Goal: Transaction & Acquisition: Obtain resource

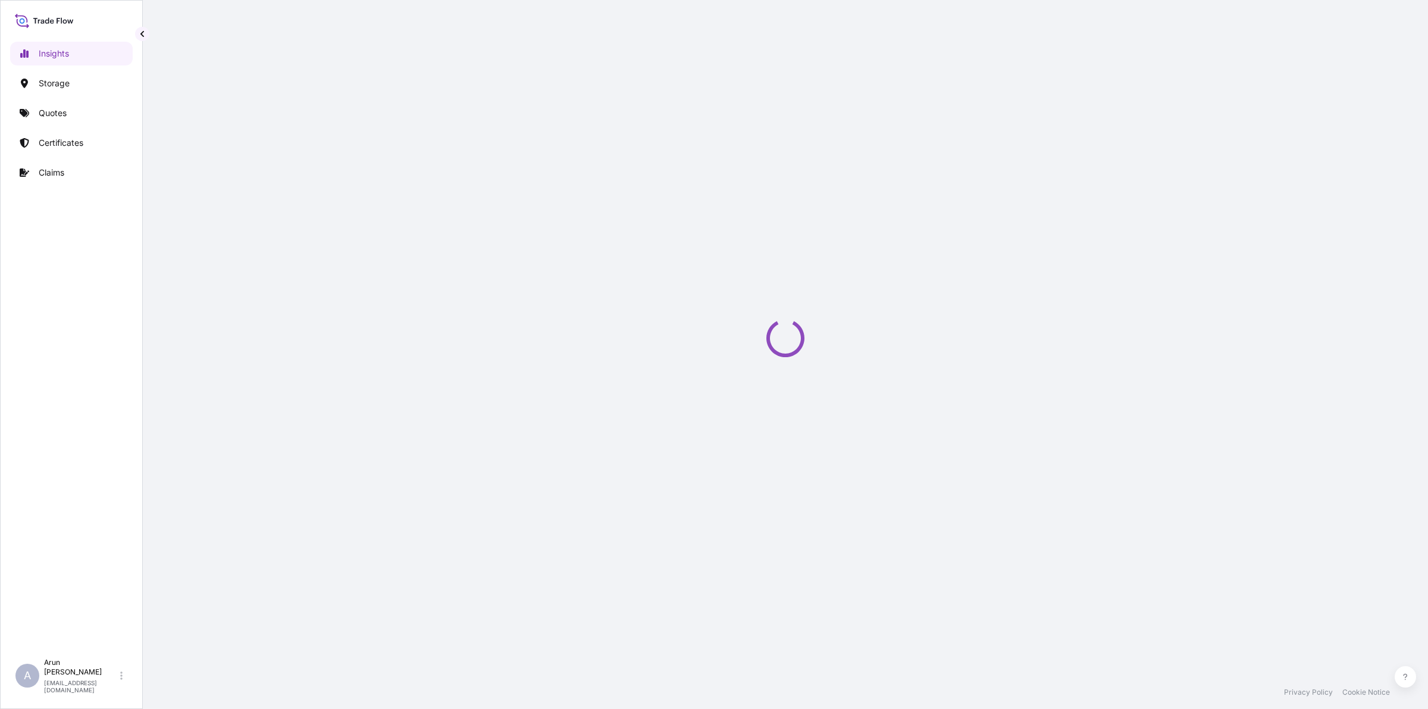
select select "2025"
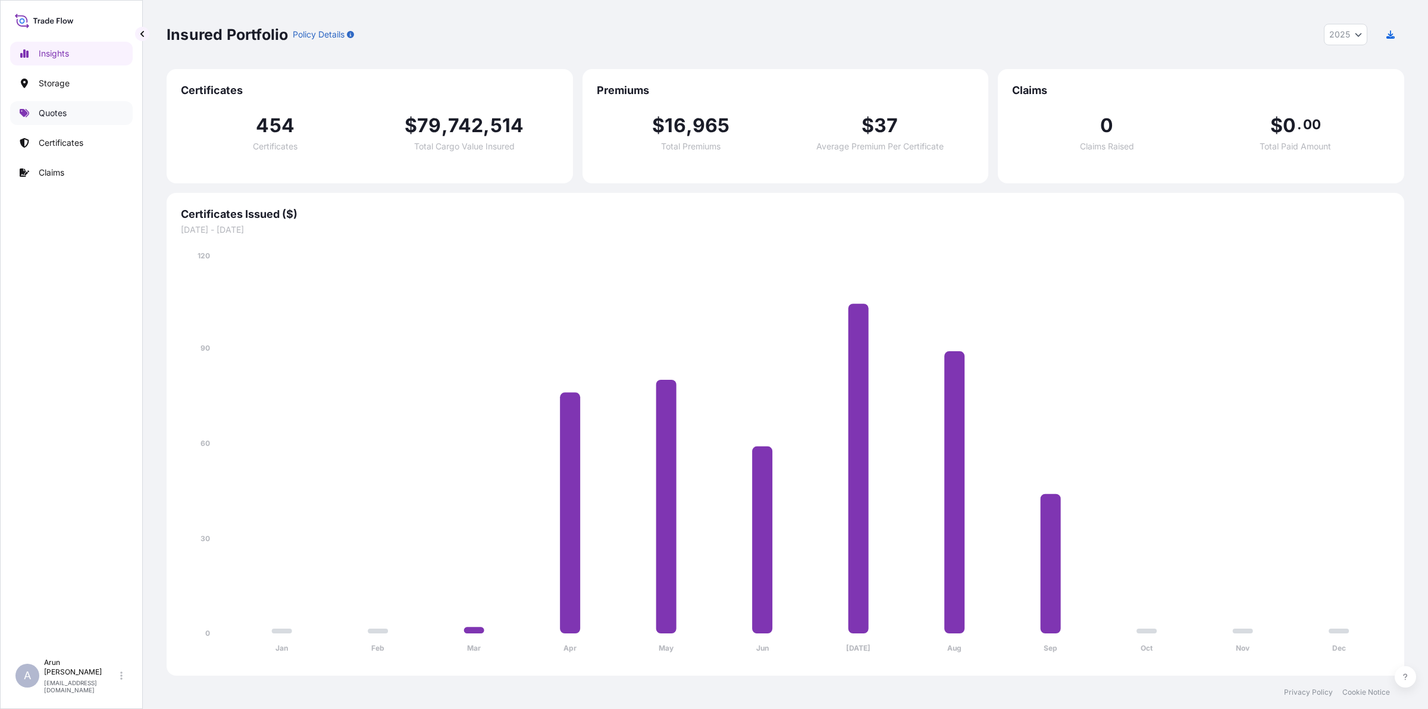
click at [37, 121] on link "Quotes" at bounding box center [71, 113] width 123 height 24
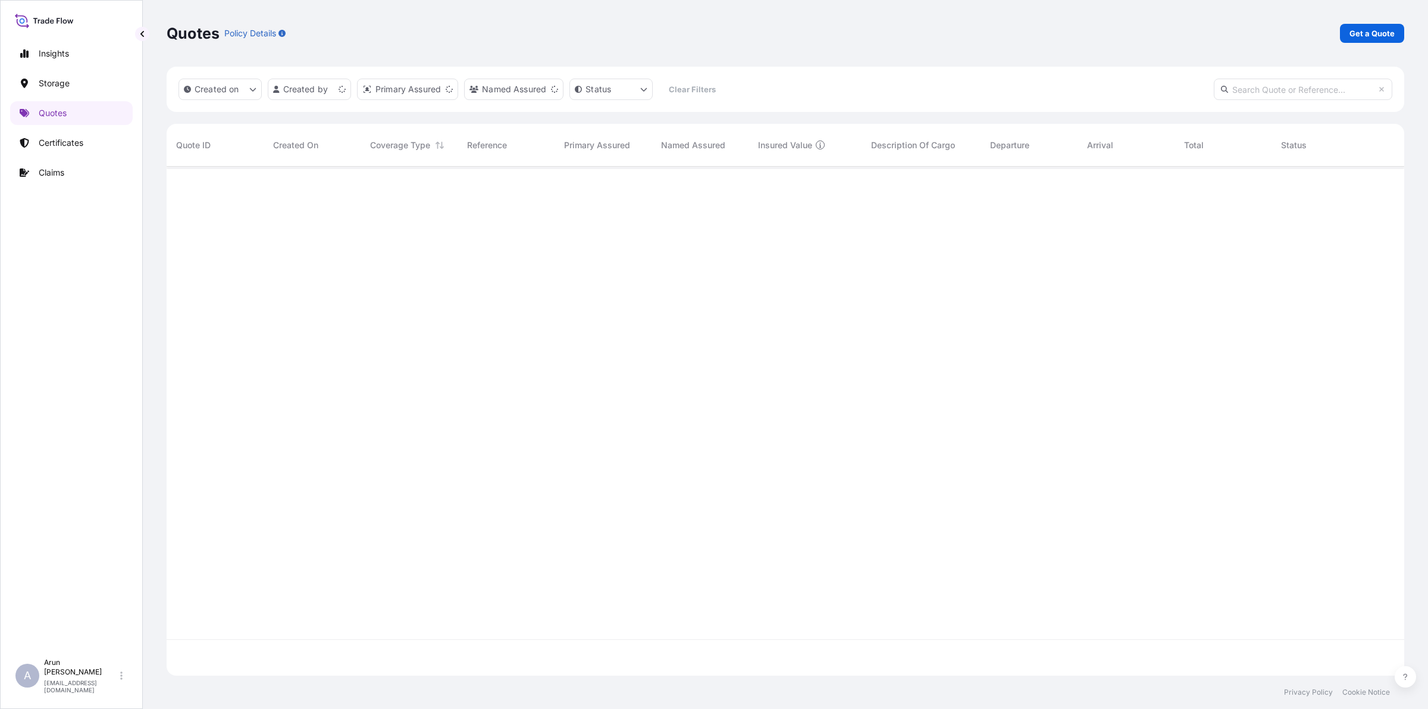
scroll to position [504, 1227]
click at [83, 133] on link "Certificates" at bounding box center [71, 143] width 123 height 24
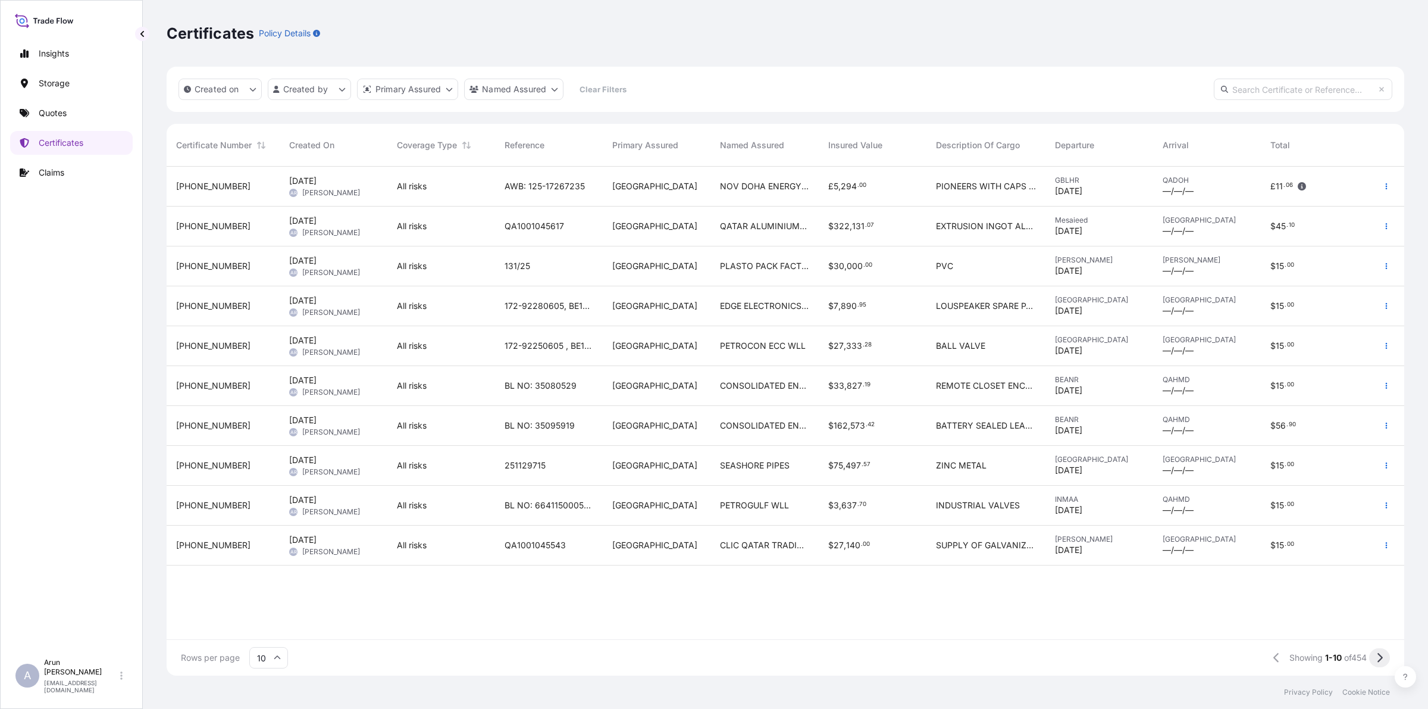
click at [1376, 658] on button at bounding box center [1380, 657] width 21 height 19
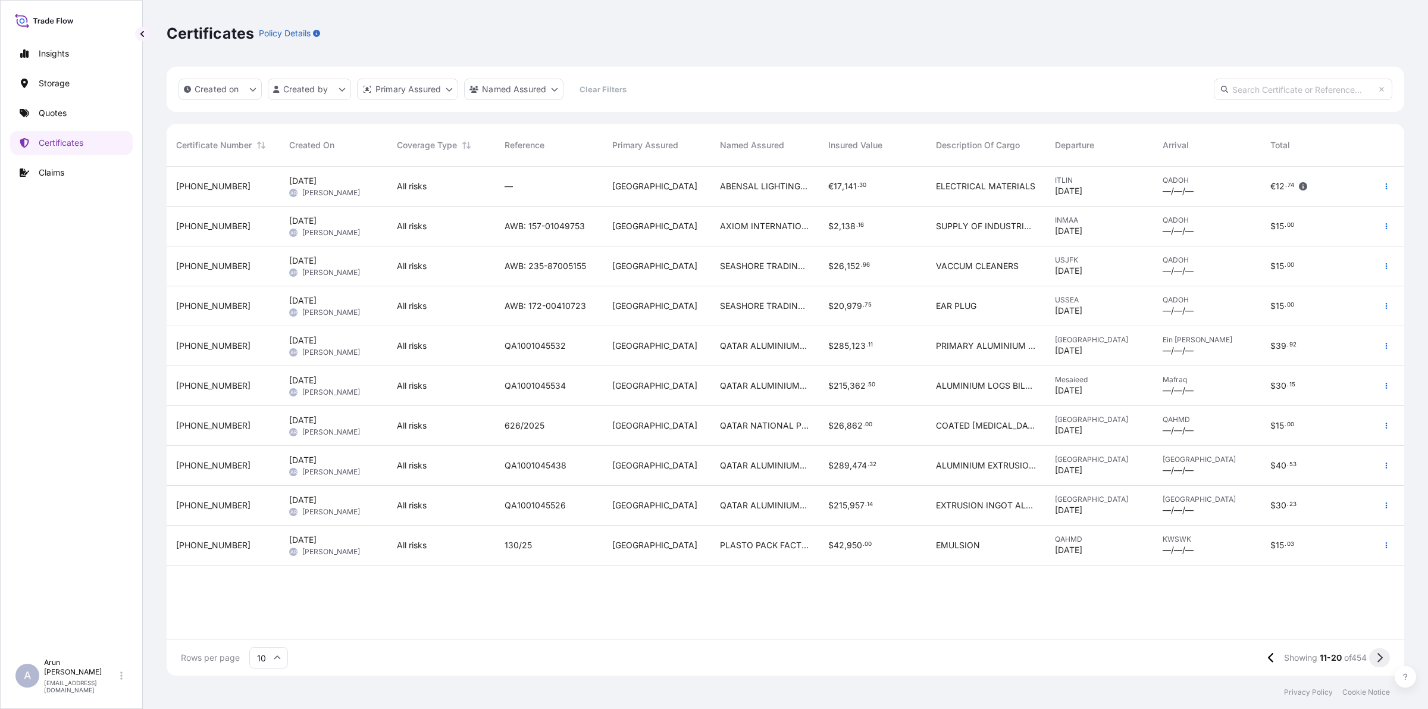
click at [1379, 655] on icon at bounding box center [1380, 658] width 5 height 10
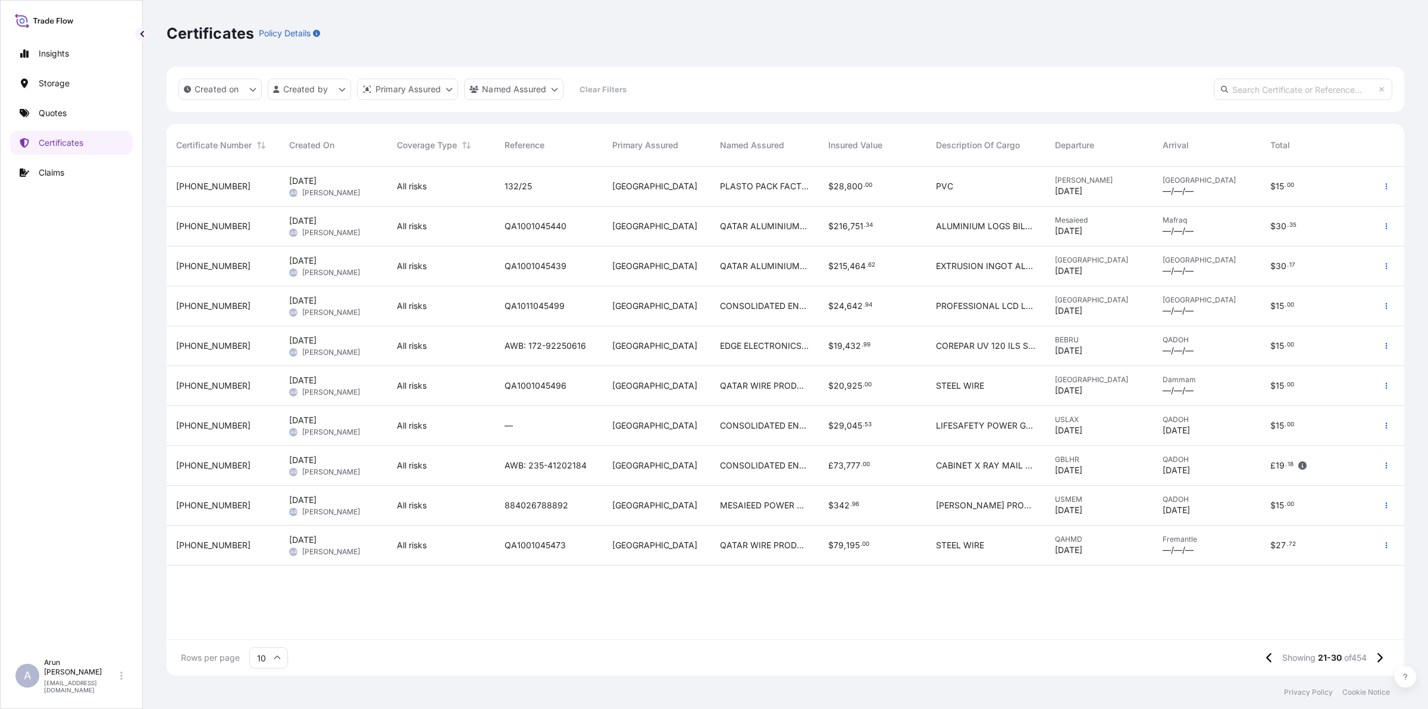
click at [784, 549] on span "QATAR WIRE PRODUCTS CO LLC" at bounding box center [764, 545] width 89 height 12
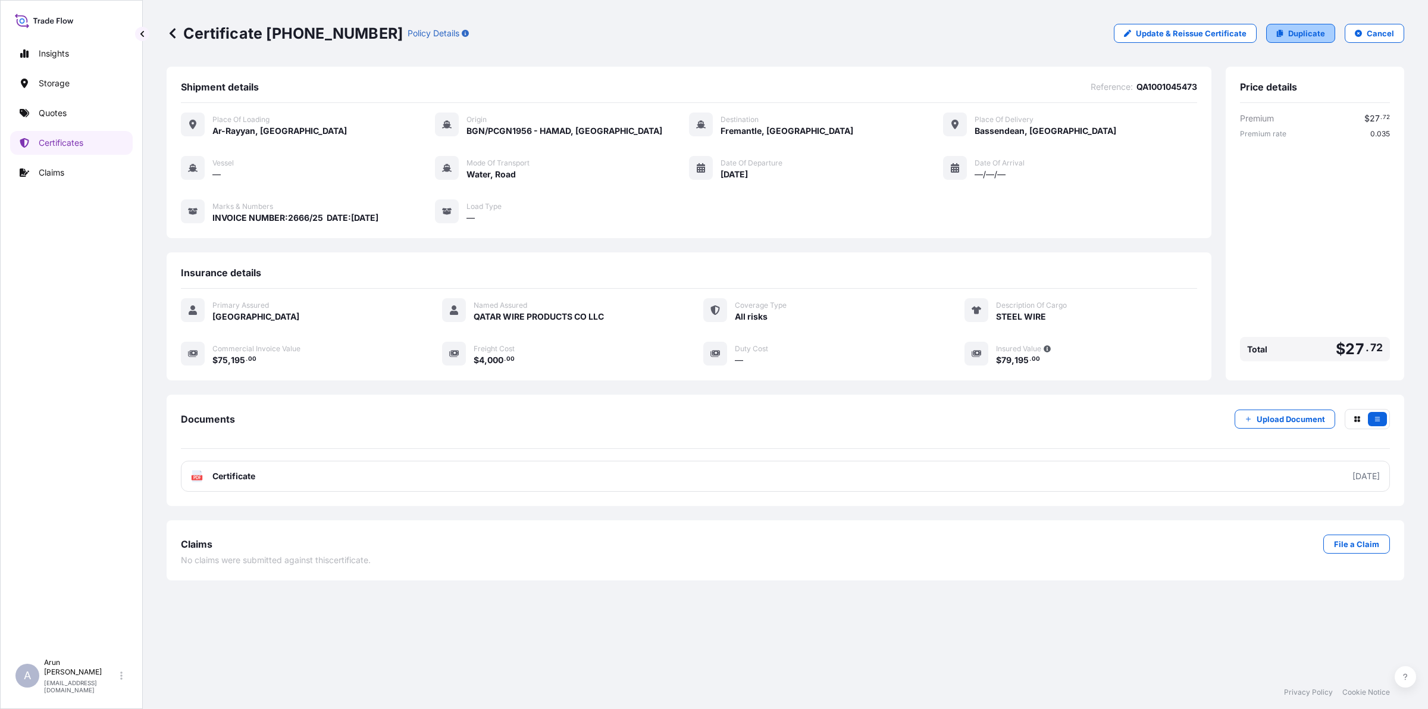
click at [1293, 40] on link "Duplicate" at bounding box center [1301, 33] width 69 height 19
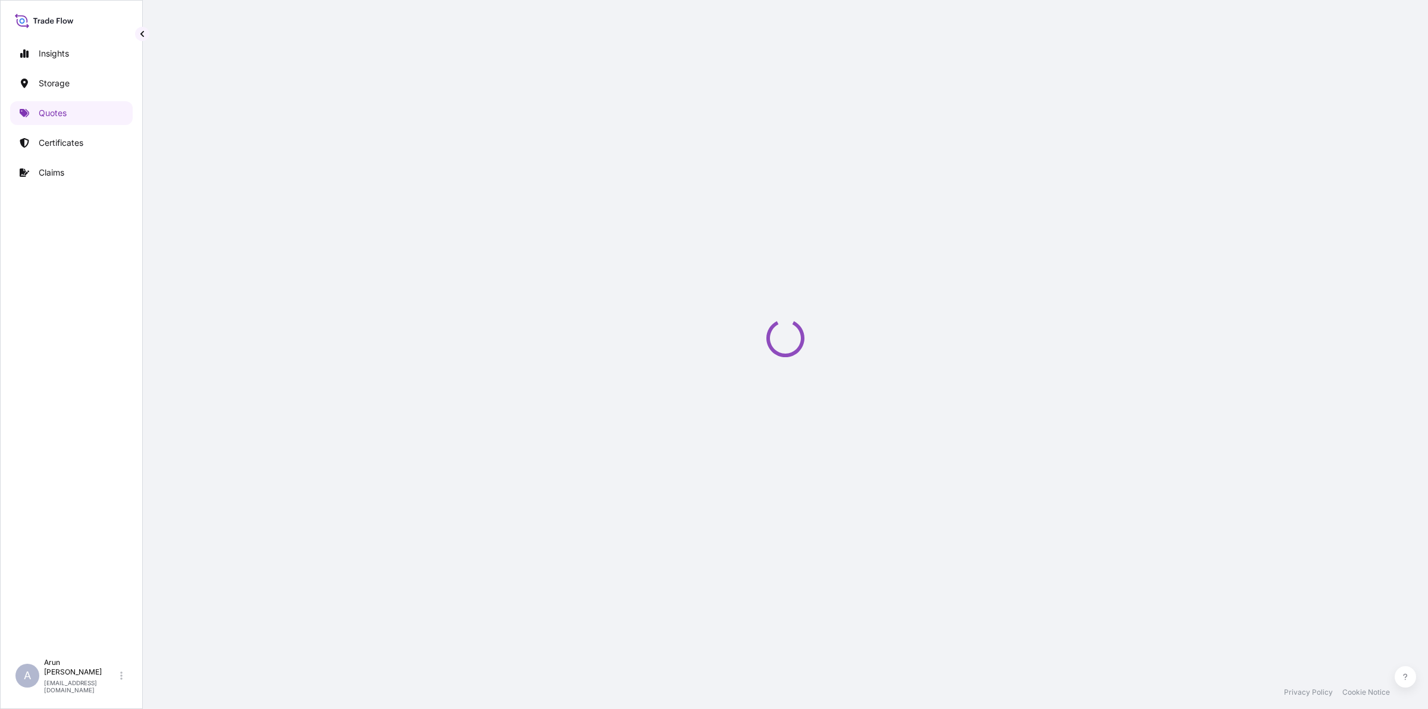
select select "Road / [GEOGRAPHIC_DATA]"
select select "Water"
select select "Road / [GEOGRAPHIC_DATA]"
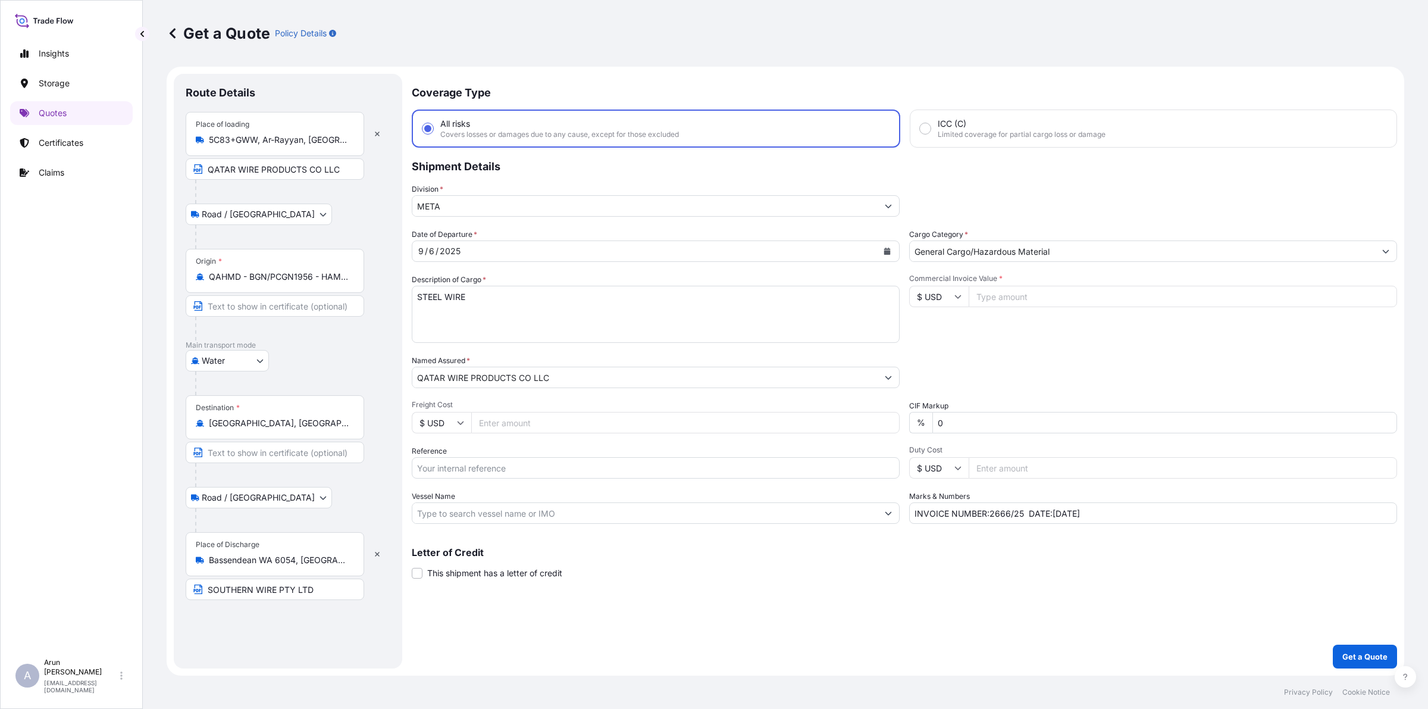
drag, startPoint x: 201, startPoint y: 421, endPoint x: 360, endPoint y: 423, distance: 159.5
click at [367, 426] on div "Destination * [GEOGRAPHIC_DATA], [GEOGRAPHIC_DATA]" at bounding box center [288, 441] width 205 height 92
click at [337, 436] on div "Destination * [GEOGRAPHIC_DATA], [GEOGRAPHIC_DATA]" at bounding box center [275, 417] width 179 height 44
click at [337, 429] on input "[GEOGRAPHIC_DATA], [GEOGRAPHIC_DATA]" at bounding box center [279, 423] width 140 height 12
type input "F"
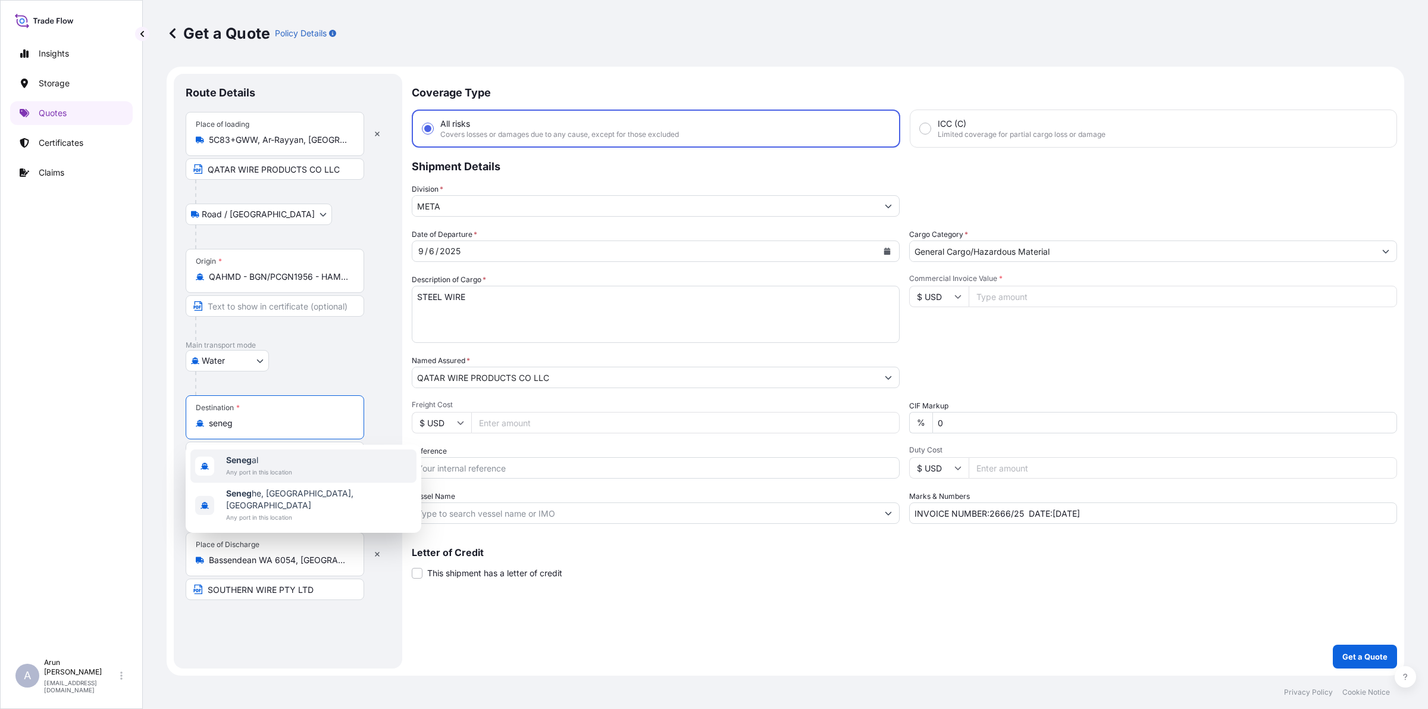
drag, startPoint x: 236, startPoint y: 424, endPoint x: 158, endPoint y: 439, distance: 79.4
click at [158, 439] on div "Get a Quote Policy Details Route Details Place of loading 5C83+GWW, [GEOGRAPHIC…" at bounding box center [786, 338] width 1286 height 676
drag, startPoint x: 245, startPoint y: 426, endPoint x: 179, endPoint y: 438, distance: 66.7
click at [179, 438] on div "Route Details Place of loading 5C83+GWW, [GEOGRAPHIC_DATA], [GEOGRAPHIC_DATA] […" at bounding box center [288, 371] width 229 height 595
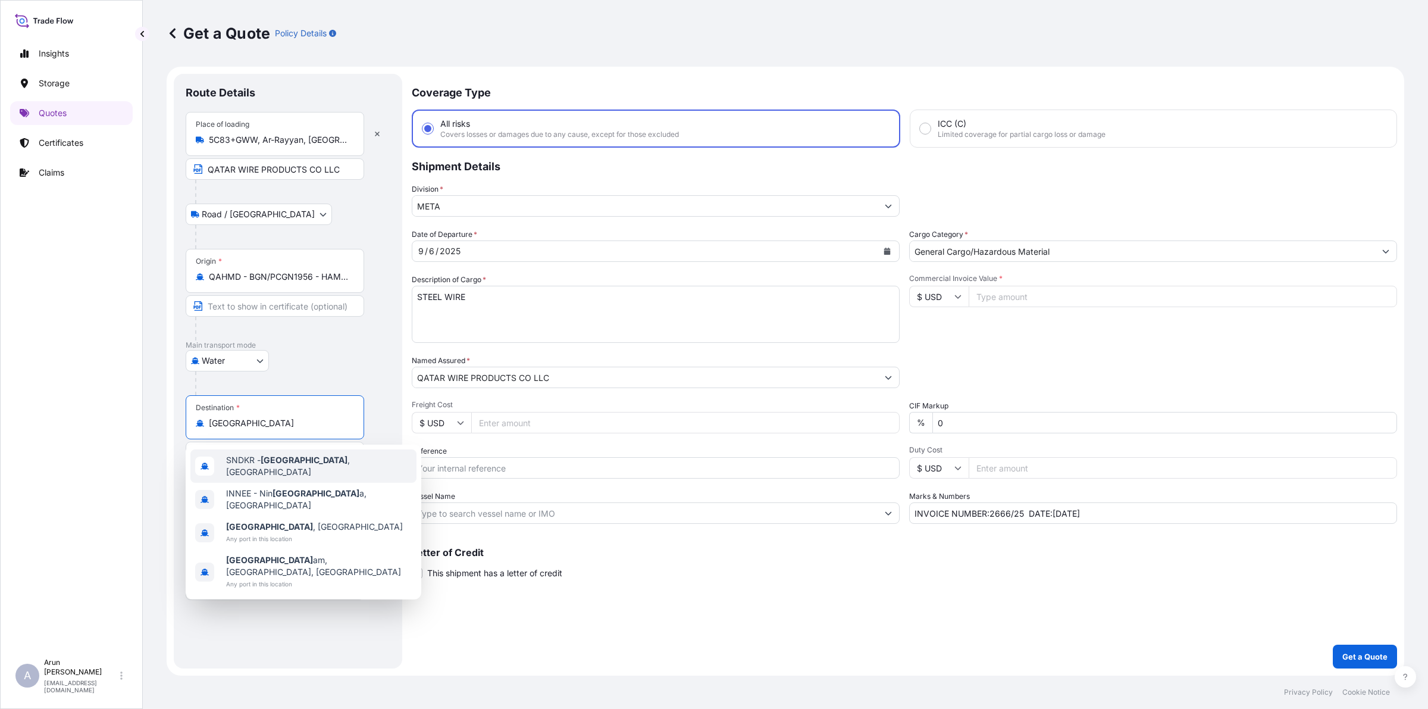
click at [265, 454] on div "SNDKR - [GEOGRAPHIC_DATA] , [GEOGRAPHIC_DATA]" at bounding box center [303, 465] width 226 height 33
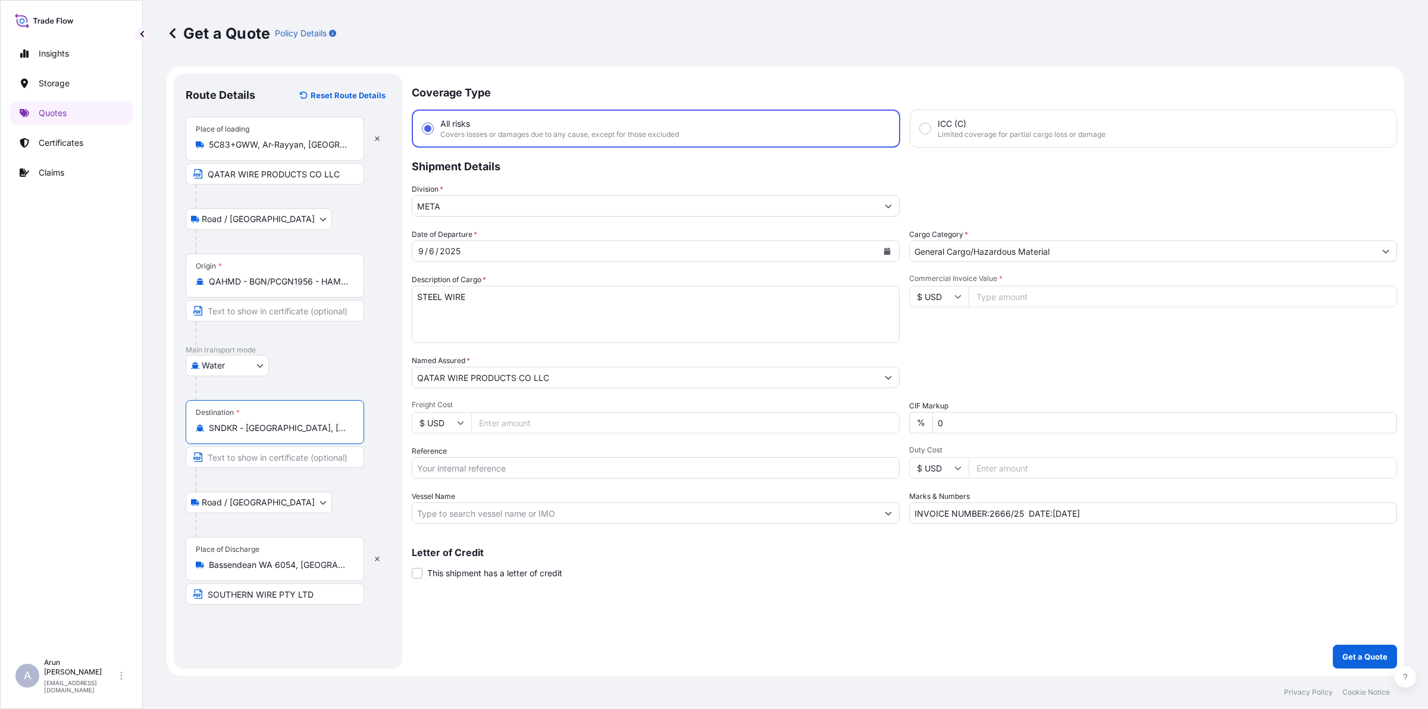
type input "SNDKR - [GEOGRAPHIC_DATA], [GEOGRAPHIC_DATA]"
drag, startPoint x: 206, startPoint y: 561, endPoint x: 322, endPoint y: 576, distance: 116.9
click at [322, 576] on div "Place of Discharge [GEOGRAPHIC_DATA], [GEOGRAPHIC_DATA]" at bounding box center [275, 559] width 179 height 44
click at [379, 557] on icon "button" at bounding box center [377, 558] width 7 height 7
click at [208, 560] on div at bounding box center [275, 565] width 158 height 12
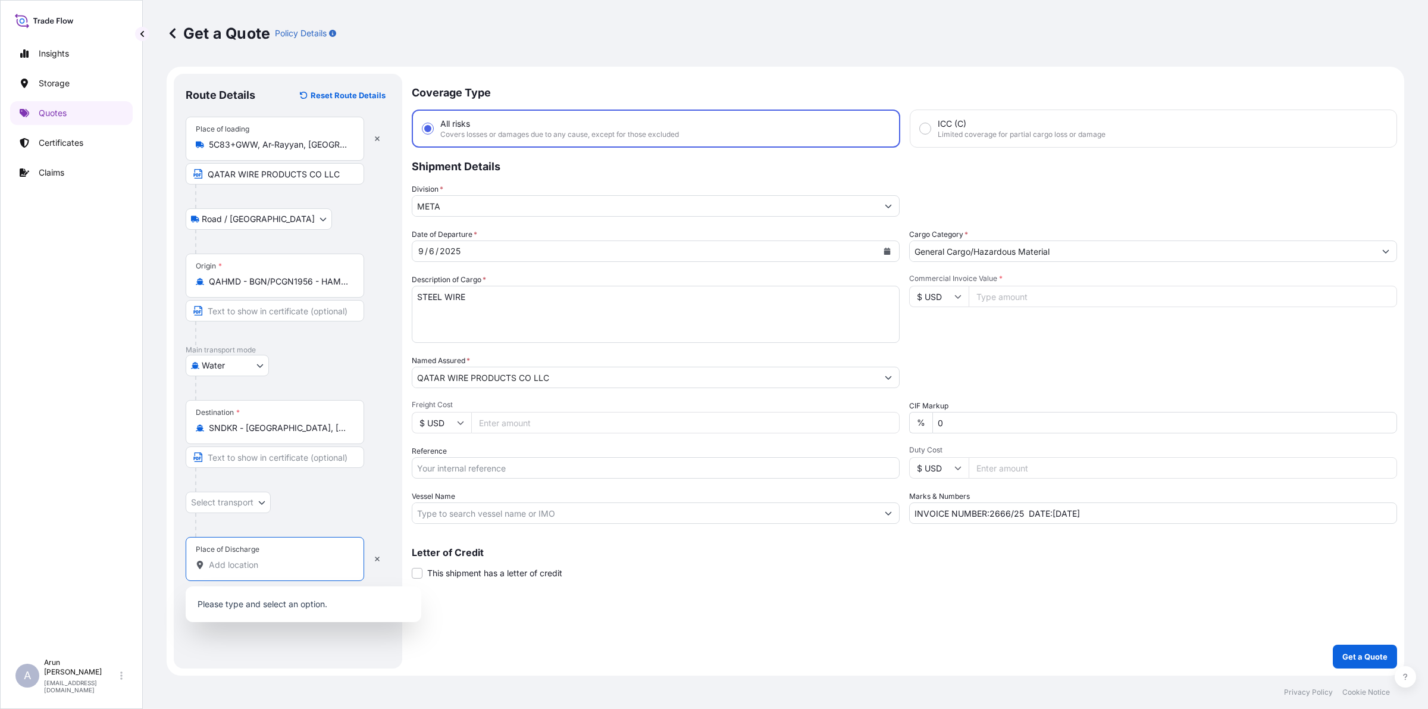
click at [209, 560] on input "Place of Discharge" at bounding box center [279, 565] width 140 height 12
click at [276, 569] on input "Place of Discharge" at bounding box center [279, 565] width 140 height 12
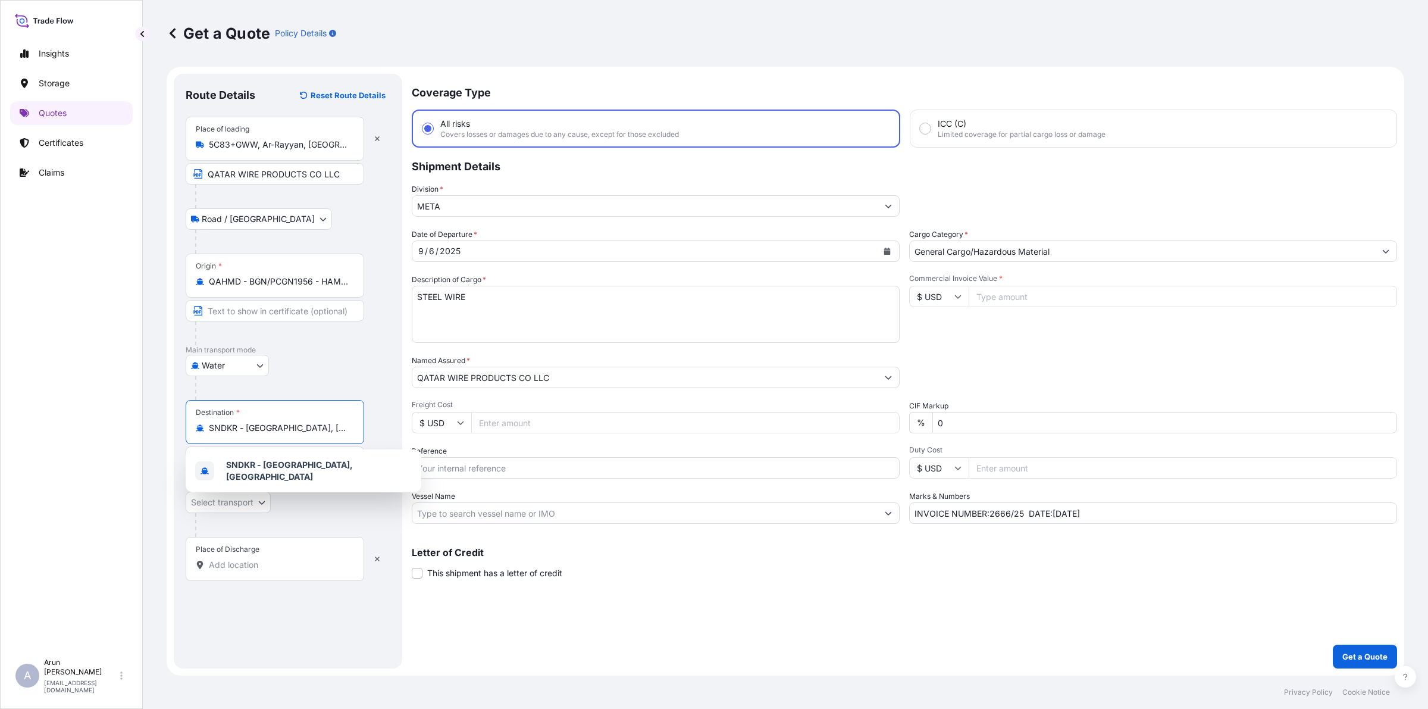
drag, startPoint x: 260, startPoint y: 429, endPoint x: 301, endPoint y: 421, distance: 41.3
click at [301, 421] on div "Destination * SNDKR - [GEOGRAPHIC_DATA], [GEOGRAPHIC_DATA]" at bounding box center [275, 422] width 179 height 44
click at [254, 570] on input "Place of Discharge" at bounding box center [279, 565] width 140 height 12
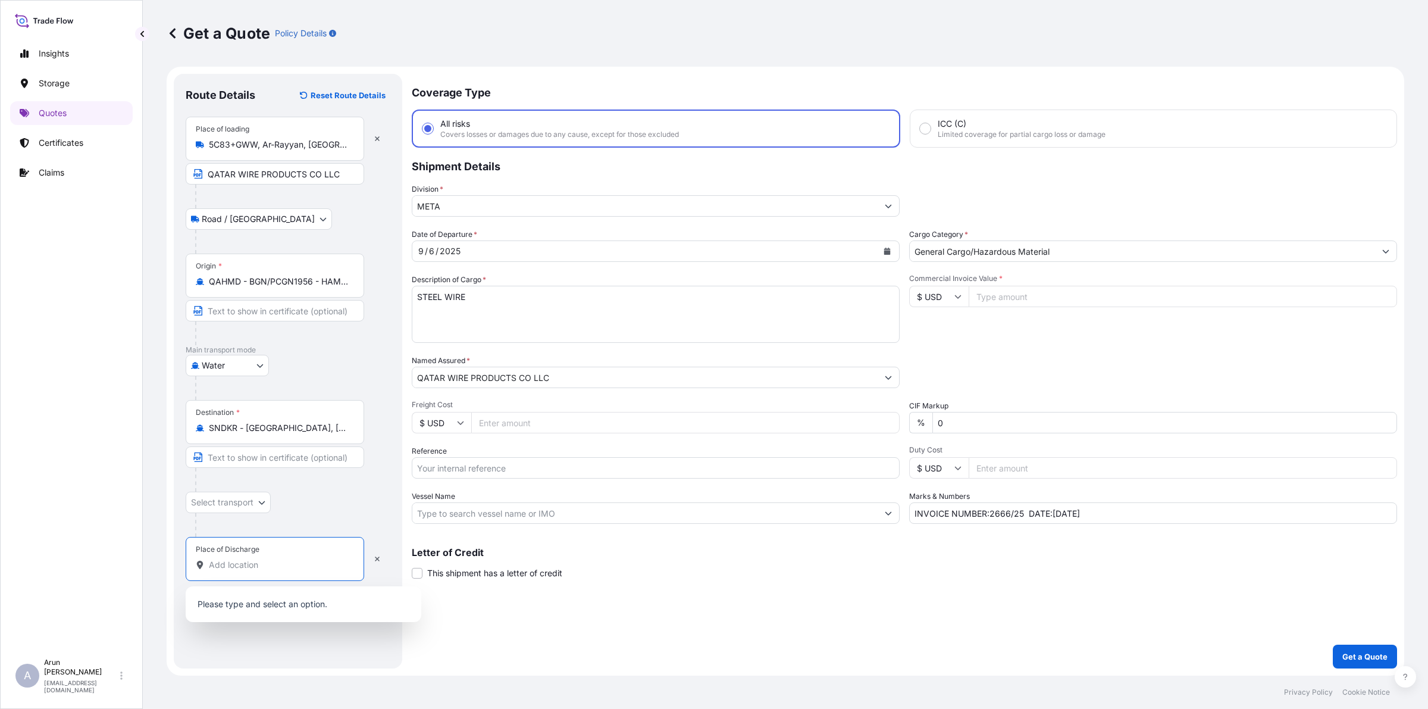
paste input "[GEOGRAPHIC_DATA], Seneg"
type input "[GEOGRAPHIC_DATA], Seneg"
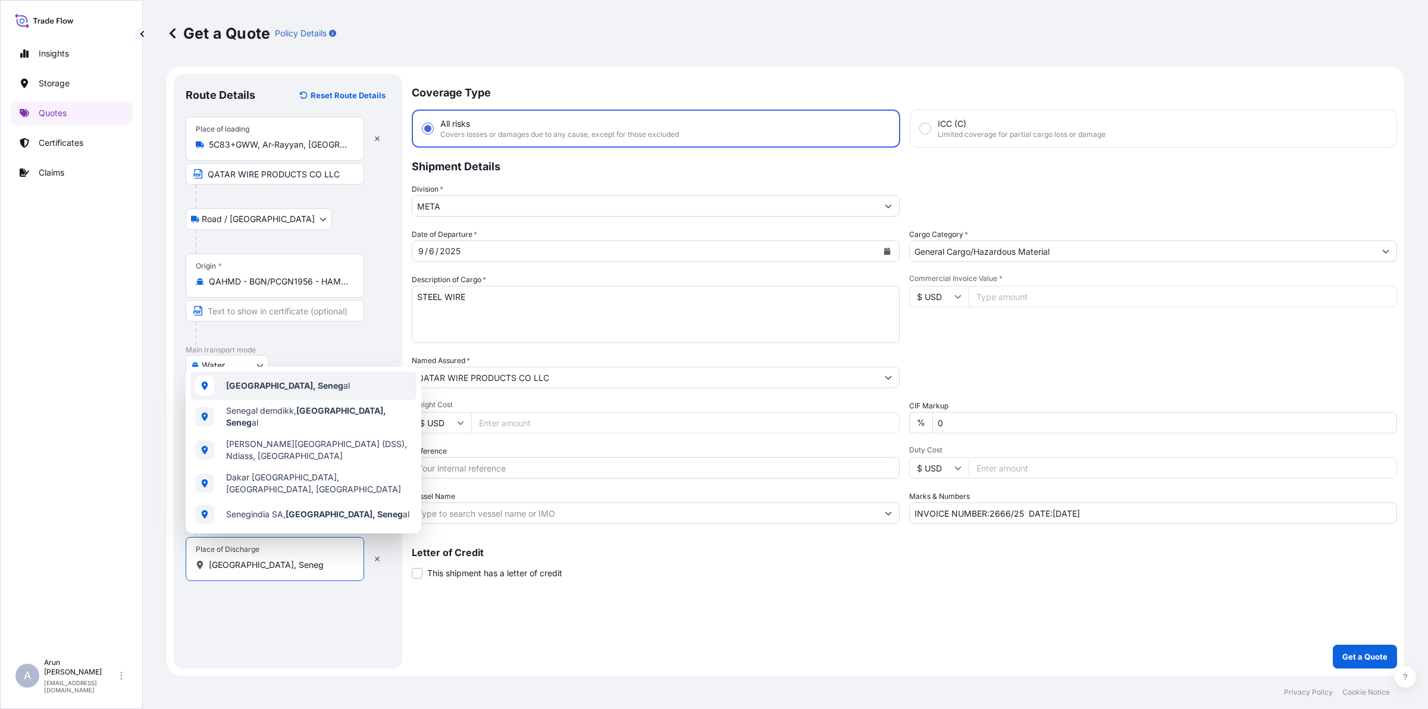
click at [244, 390] on b "[GEOGRAPHIC_DATA], Seneg" at bounding box center [284, 385] width 117 height 10
select select "Road / [GEOGRAPHIC_DATA]"
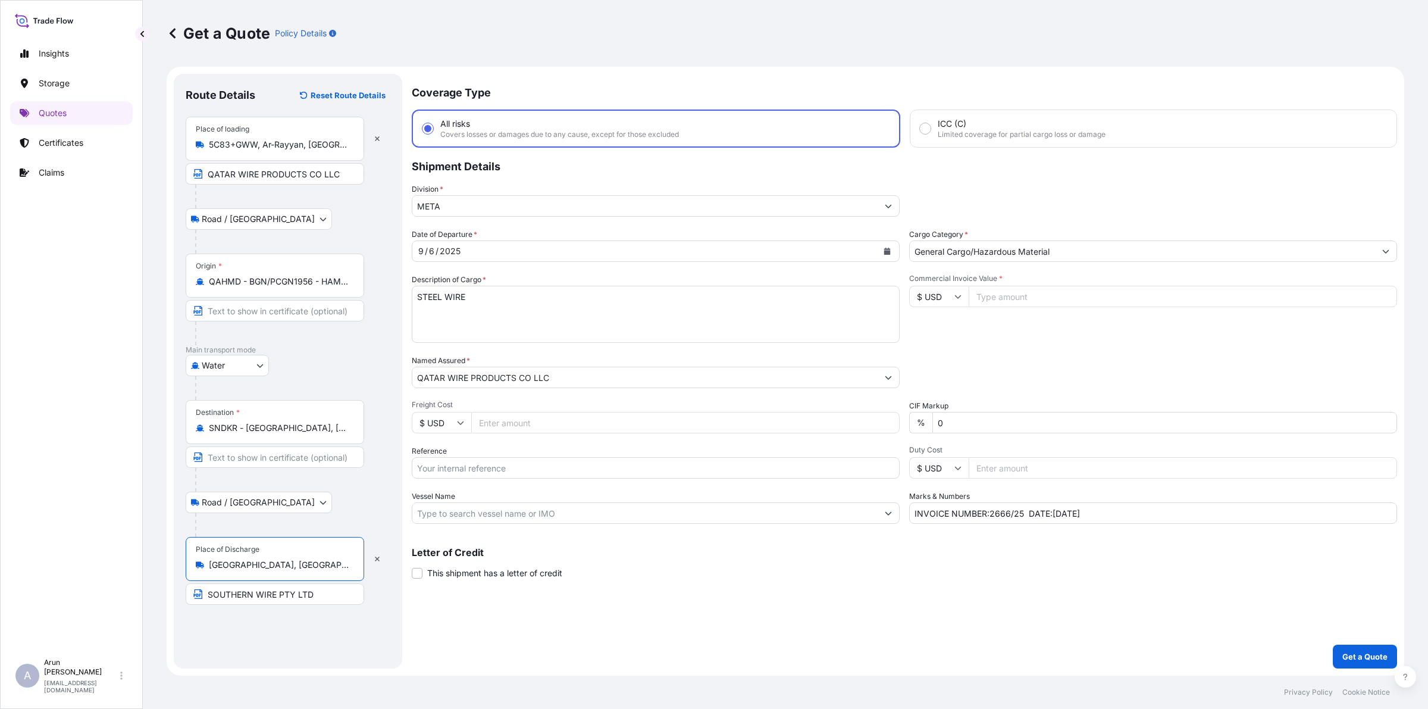
type input "[GEOGRAPHIC_DATA], [GEOGRAPHIC_DATA]"
drag, startPoint x: 208, startPoint y: 597, endPoint x: 341, endPoint y: 589, distance: 133.0
click at [341, 589] on input "SOUTHERN WIRE PTY LTD" at bounding box center [275, 593] width 179 height 21
type input "h"
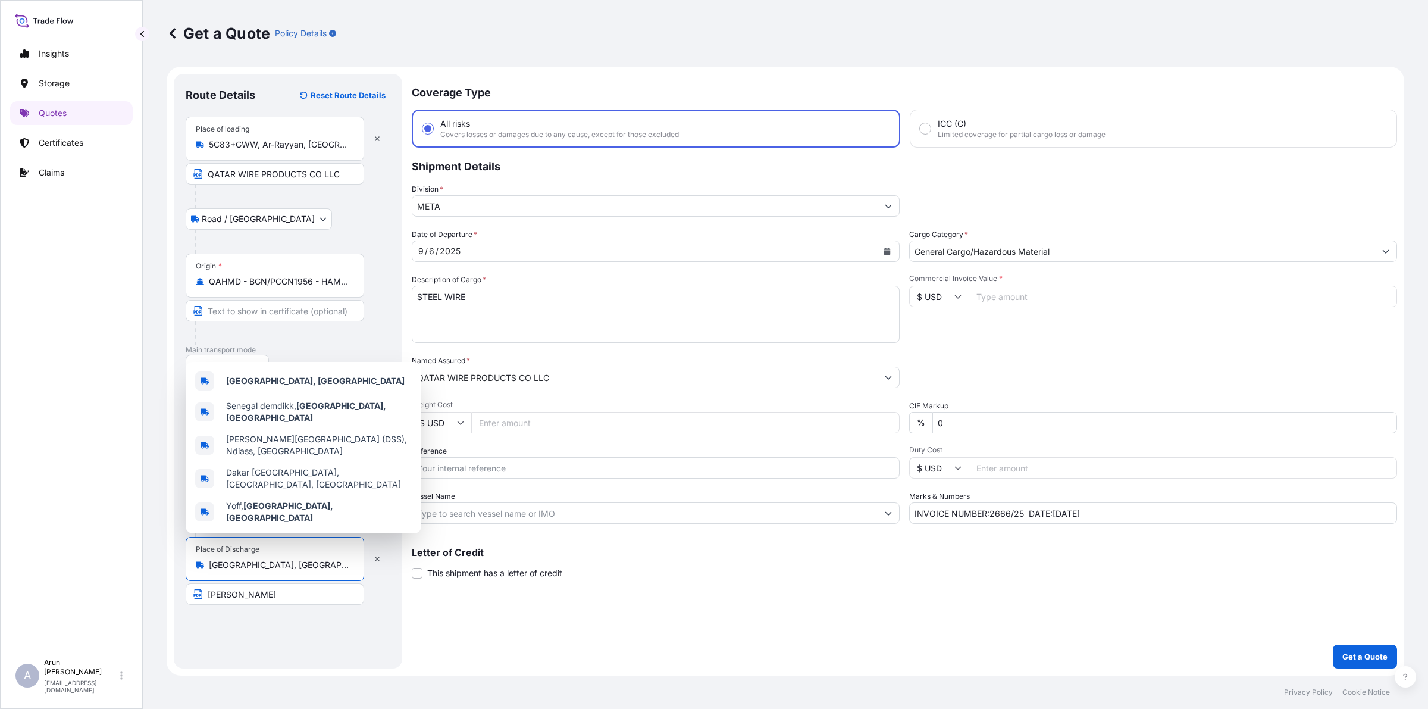
drag, startPoint x: 242, startPoint y: 569, endPoint x: 194, endPoint y: 576, distance: 48.1
click at [194, 576] on div "Place of Discharge [GEOGRAPHIC_DATA], [GEOGRAPHIC_DATA]" at bounding box center [275, 559] width 179 height 44
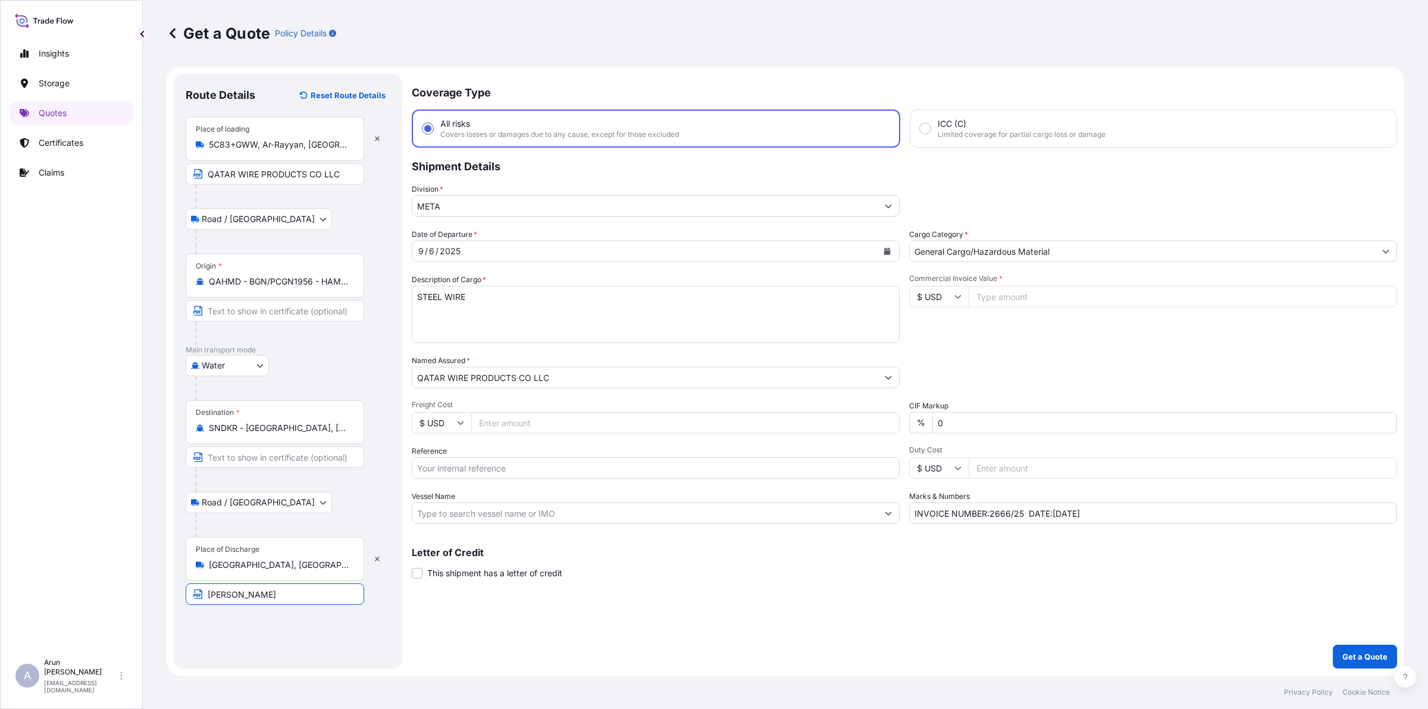
click at [290, 602] on input "[PERSON_NAME]" at bounding box center [275, 593] width 179 height 21
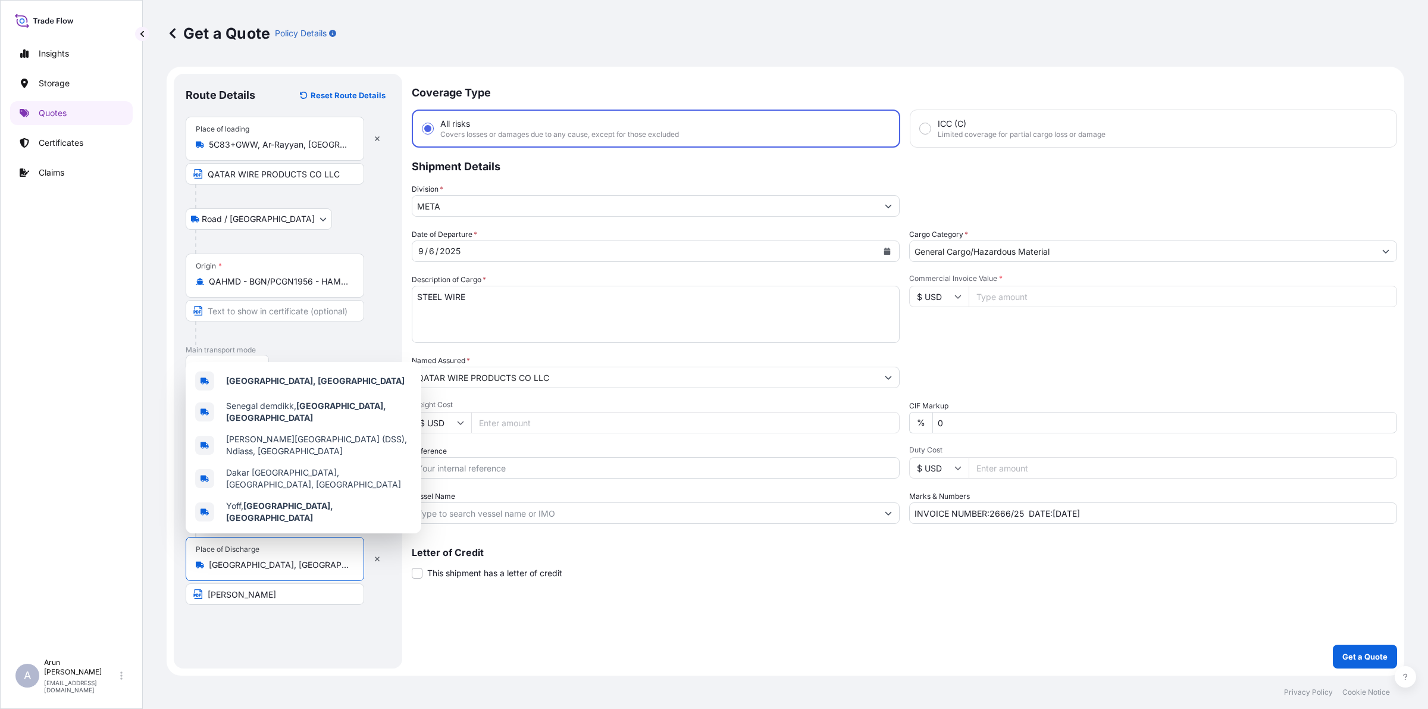
drag, startPoint x: 271, startPoint y: 563, endPoint x: 200, endPoint y: 573, distance: 72.1
click at [200, 573] on div "Place of Discharge [GEOGRAPHIC_DATA], [GEOGRAPHIC_DATA]" at bounding box center [275, 559] width 179 height 44
click at [275, 598] on input "[PERSON_NAME]" at bounding box center [275, 593] width 179 height 21
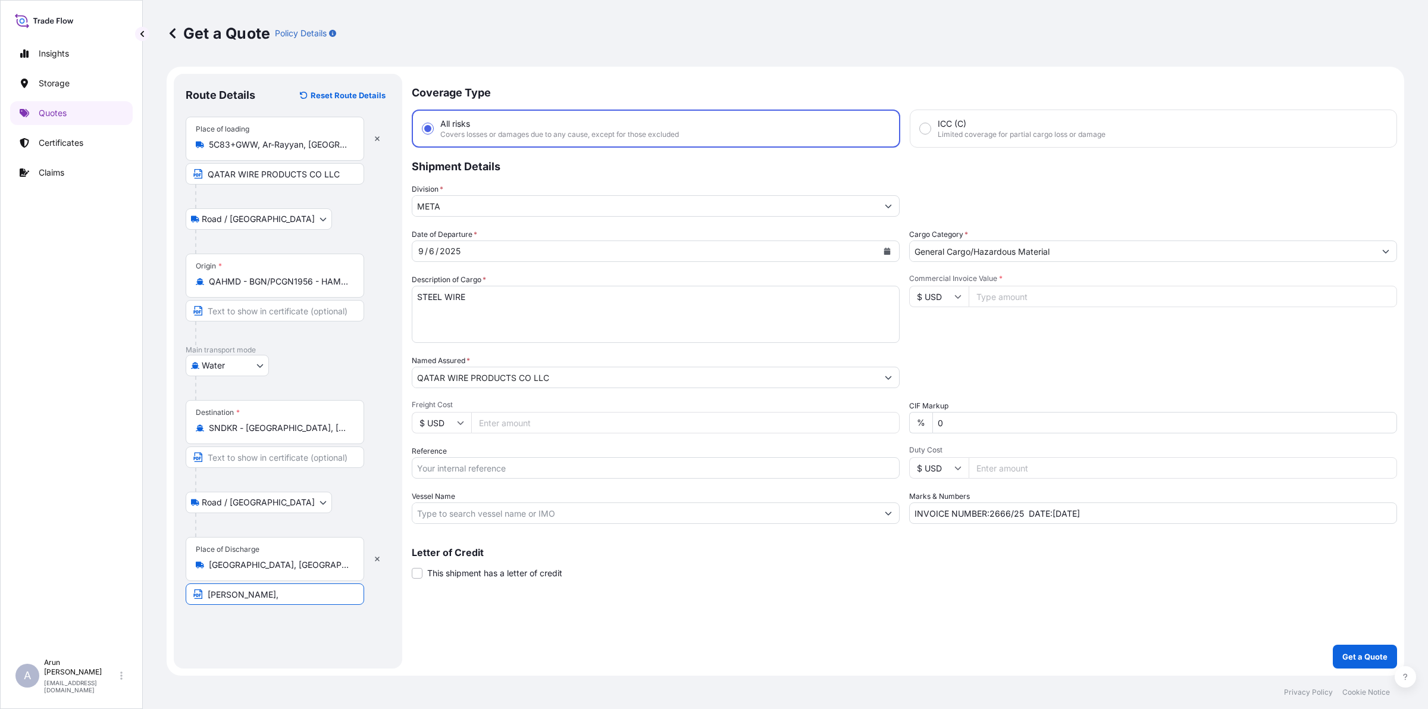
paste input "[GEOGRAPHIC_DATA], [GEOGRAPHIC_DATA]"
type input "[PERSON_NAME], [GEOGRAPHIC_DATA], [GEOGRAPHIC_DATA]"
click at [892, 242] on button "Calendar" at bounding box center [887, 251] width 19 height 19
click at [432, 367] on div "14" at bounding box center [432, 372] width 21 height 21
click at [342, 173] on input "QATAR WIRE PRODUCTS CO LLC" at bounding box center [275, 173] width 179 height 21
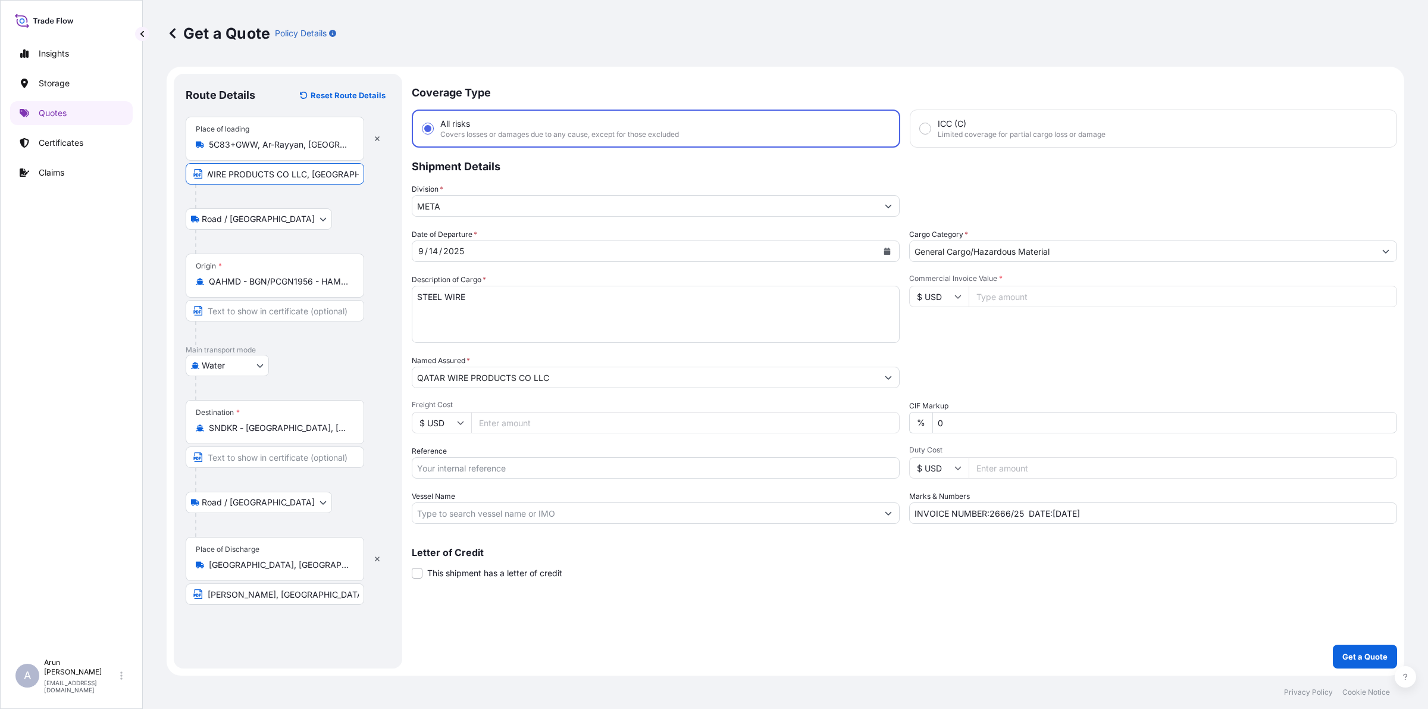
scroll to position [0, 37]
type input "QATAR WIRE PRODUCTS CO LLC, [GEOGRAPHIC_DATA],[GEOGRAPHIC_DATA]"
click at [367, 286] on div "Origin * QAHMD - BGN/PCGN1956 - [GEOGRAPHIC_DATA], [GEOGRAPHIC_DATA]" at bounding box center [288, 300] width 205 height 92
click at [515, 471] on input "Reference" at bounding box center [656, 467] width 488 height 21
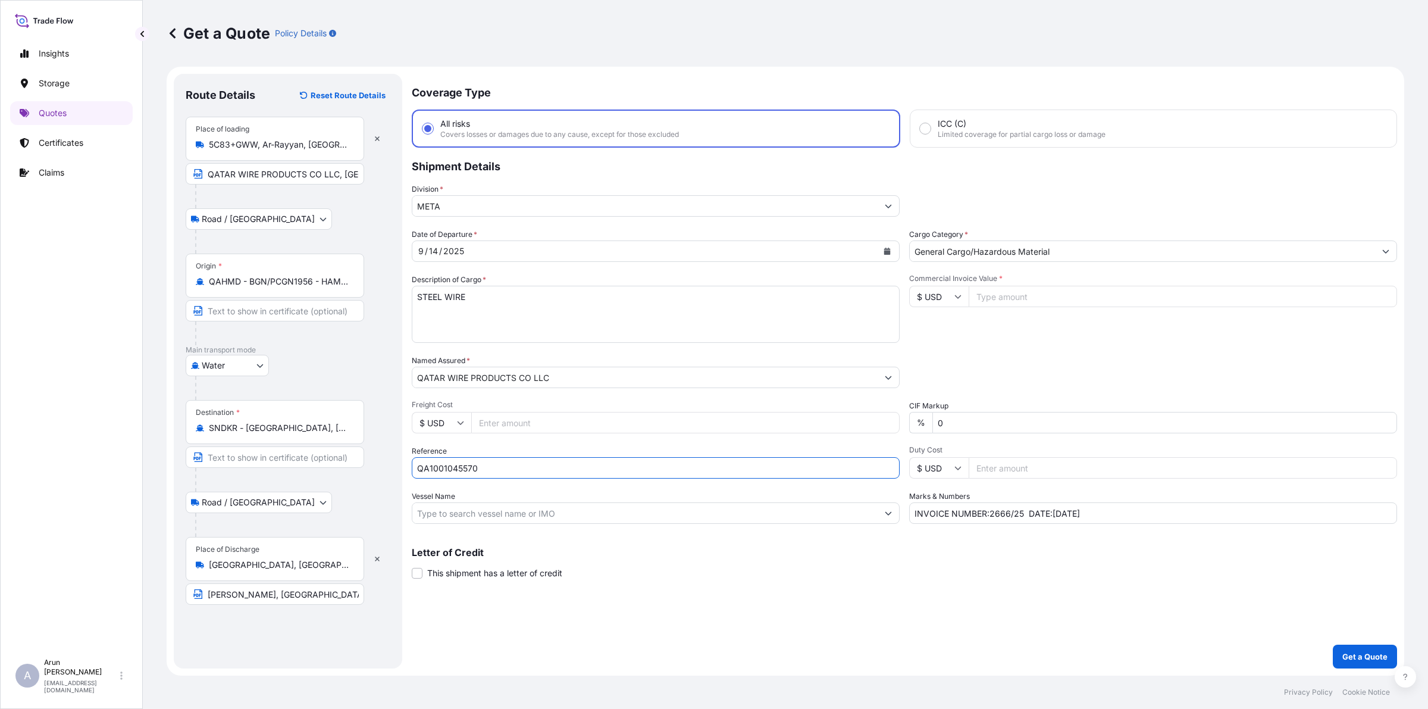
type input "QA1001045570"
click at [540, 512] on input "Vessel Name" at bounding box center [644, 512] width 465 height 21
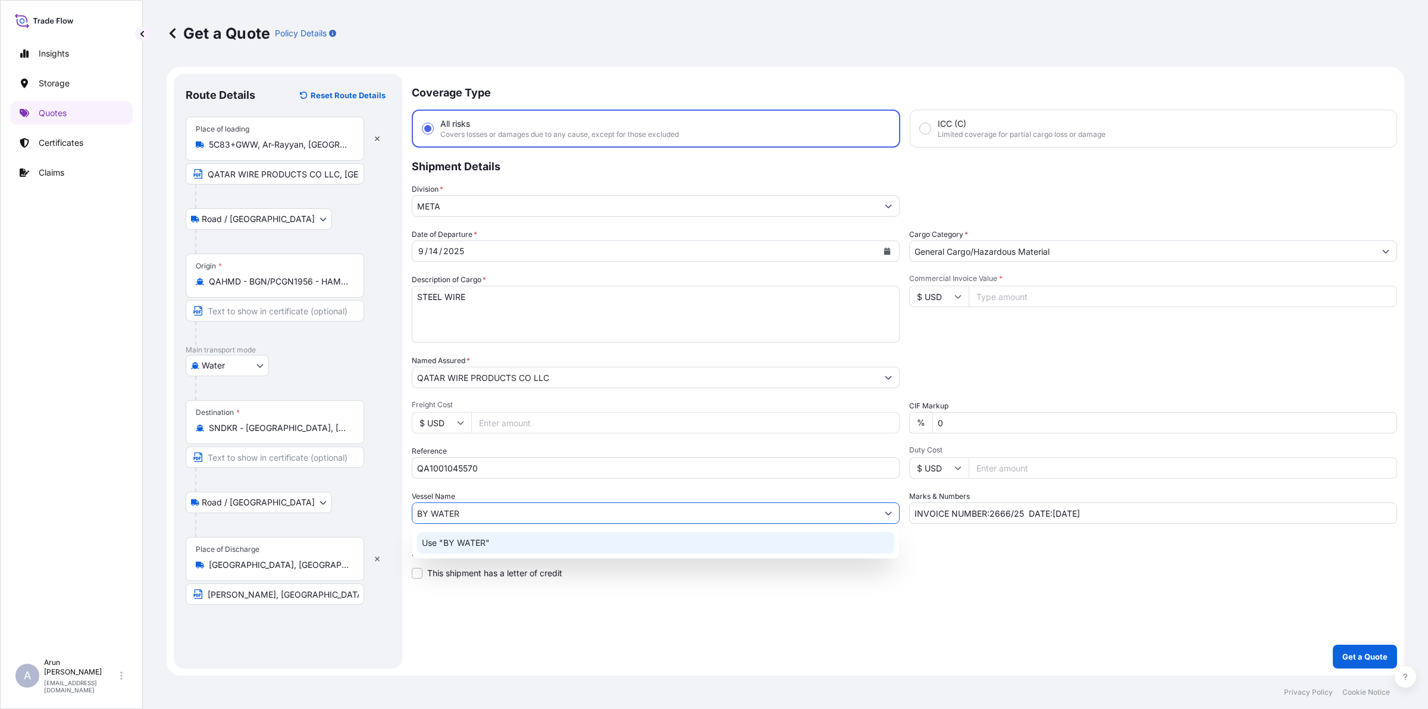
click at [480, 546] on p "Use "BY WATER"" at bounding box center [456, 543] width 68 height 12
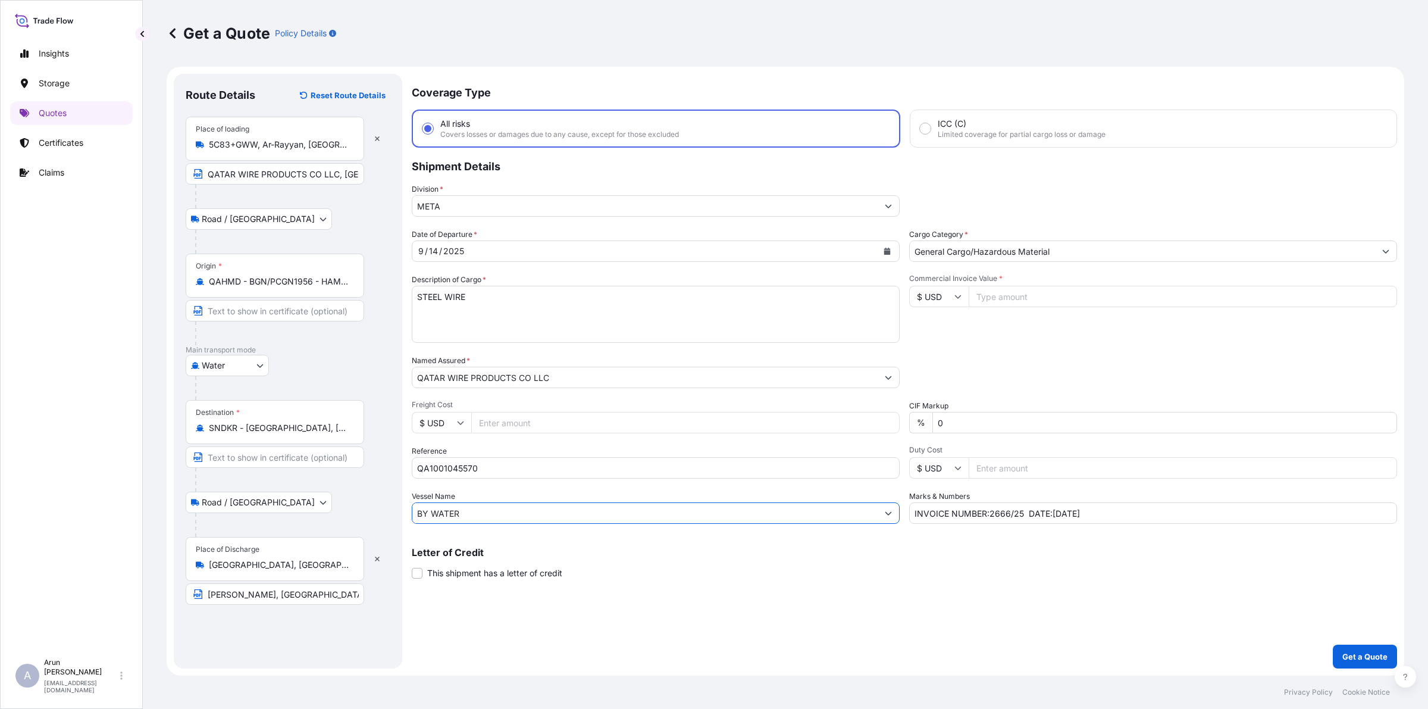
type input "BY WATER"
click at [1030, 295] on input "Commercial Invoice Value *" at bounding box center [1183, 296] width 429 height 21
type input "25180"
click at [506, 429] on input "Freight Cost" at bounding box center [685, 422] width 429 height 21
type input "3220"
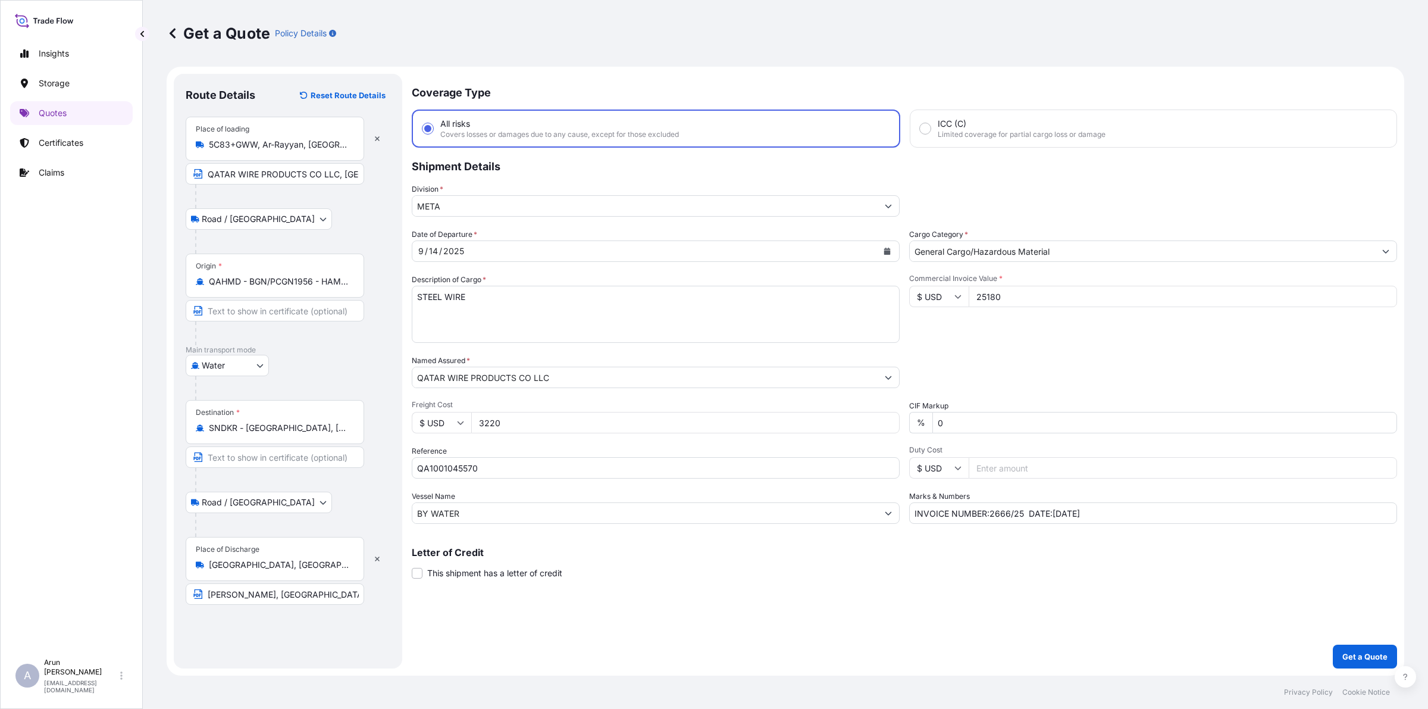
click at [1007, 296] on input "25180" at bounding box center [1183, 296] width 429 height 21
click at [1009, 513] on input "INVOICE NUMBER:2666/25 DATE:[DATE]" at bounding box center [1153, 512] width 488 height 21
click at [1060, 512] on input "INVOICE NUMBER:2682/25 DATE:[DATE]" at bounding box center [1153, 512] width 488 height 21
click at [1052, 513] on input "INVOICE NUMBER:2682/25 DATE:[DATE]" at bounding box center [1153, 512] width 488 height 21
click at [1109, 518] on input "INVOICE NUMBER:2682/25 DATE: [DATE]" at bounding box center [1153, 512] width 488 height 21
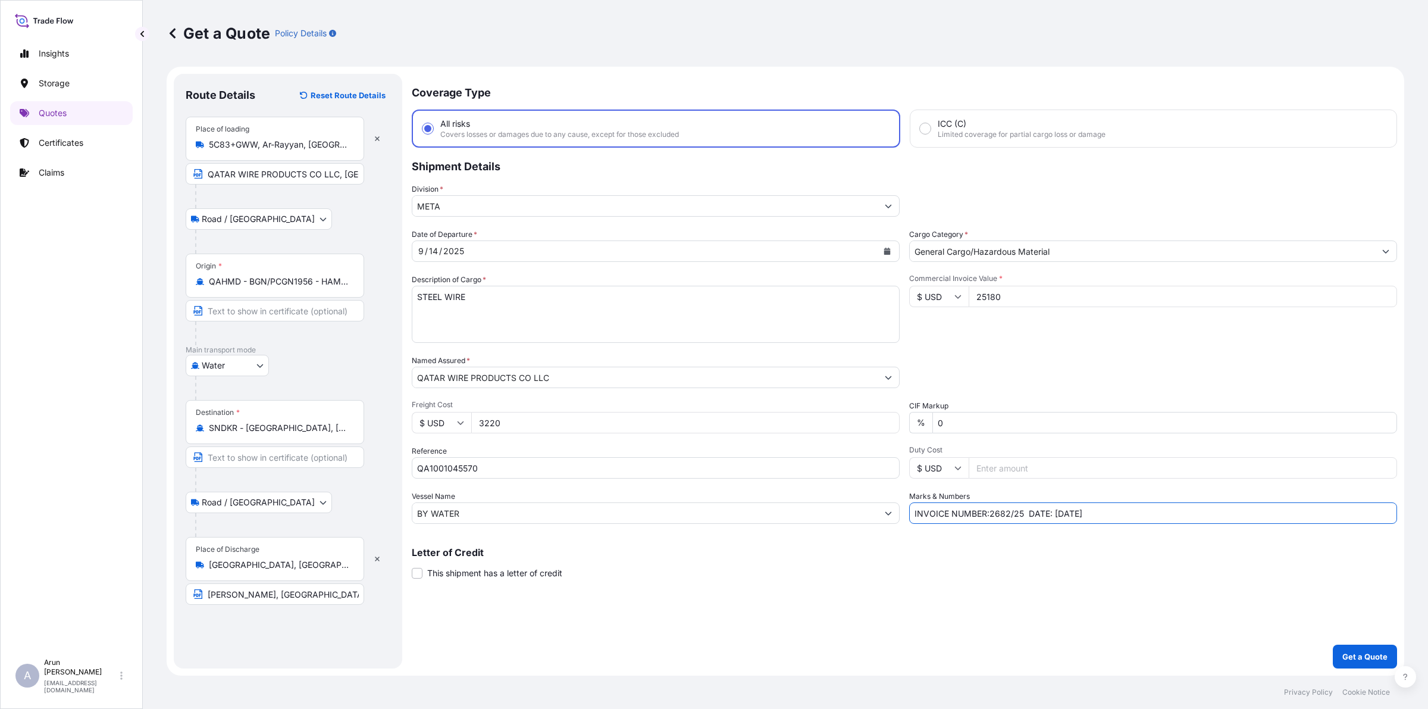
drag, startPoint x: 989, startPoint y: 513, endPoint x: 1070, endPoint y: 518, distance: 81.7
click at [996, 512] on input "INVOICE NUMBER:2682/25 DATE: [DATE]" at bounding box center [1153, 512] width 488 height 21
click at [1133, 518] on input "INVOICE NUMBER: 2682/25 DATE: [DATE]" at bounding box center [1153, 512] width 488 height 21
type input "INVOICE NUMBER: 2682/25 DATE: [DATE]"
click at [959, 390] on div "Date of Departure * [DATE] Cargo Category * General Cargo/Hazardous Material De…" at bounding box center [905, 376] width 986 height 295
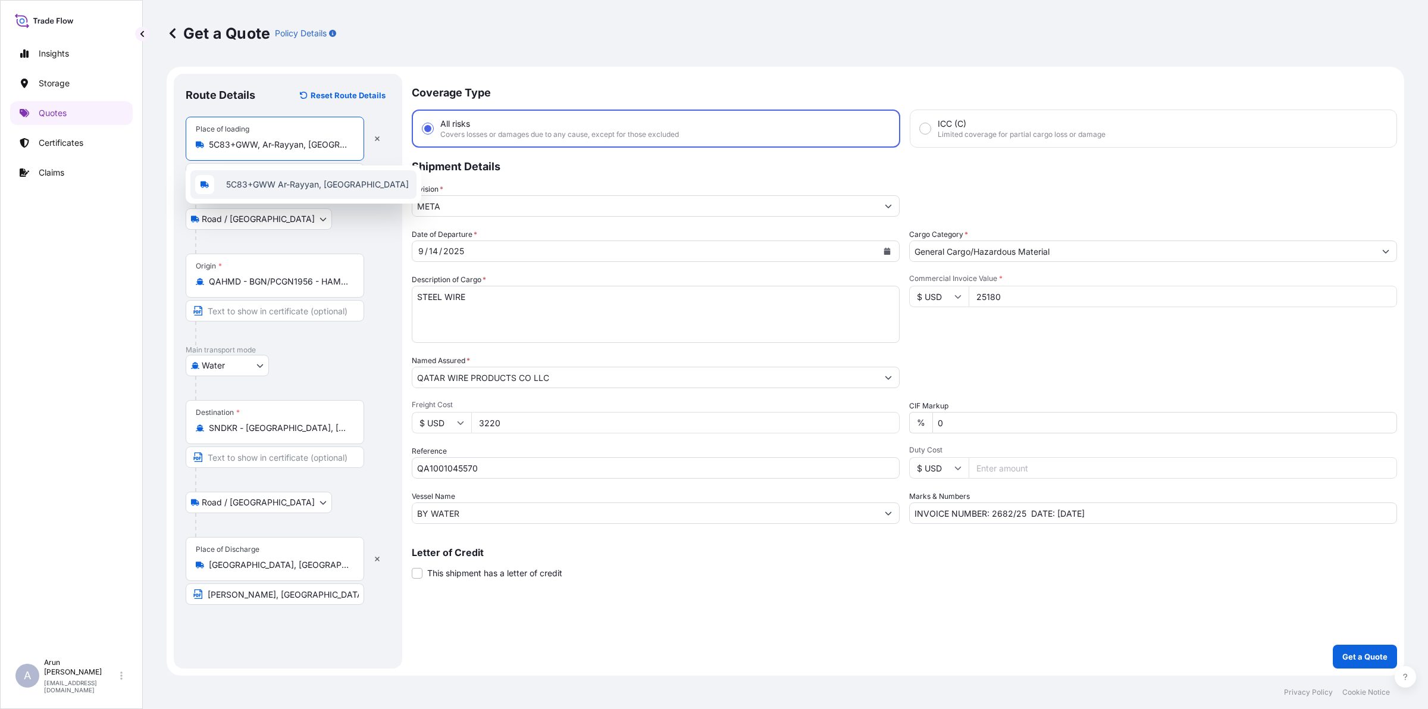
drag, startPoint x: 339, startPoint y: 138, endPoint x: 176, endPoint y: 176, distance: 167.3
click at [176, 176] on div "Route Details Reset Route Details Place of loading 5C83+GWW, [GEOGRAPHIC_DATA],…" at bounding box center [288, 371] width 229 height 595
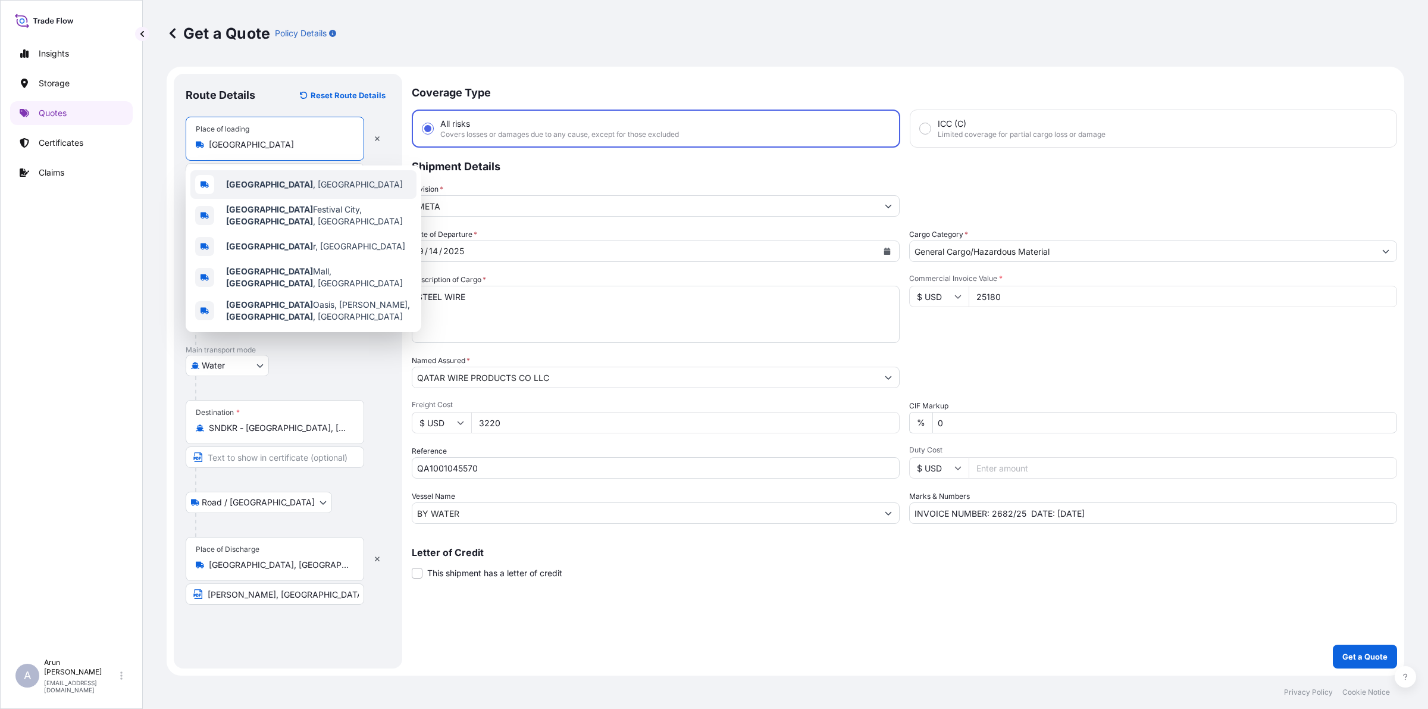
click at [255, 191] on div "[GEOGRAPHIC_DATA] , [GEOGRAPHIC_DATA]" at bounding box center [303, 184] width 226 height 29
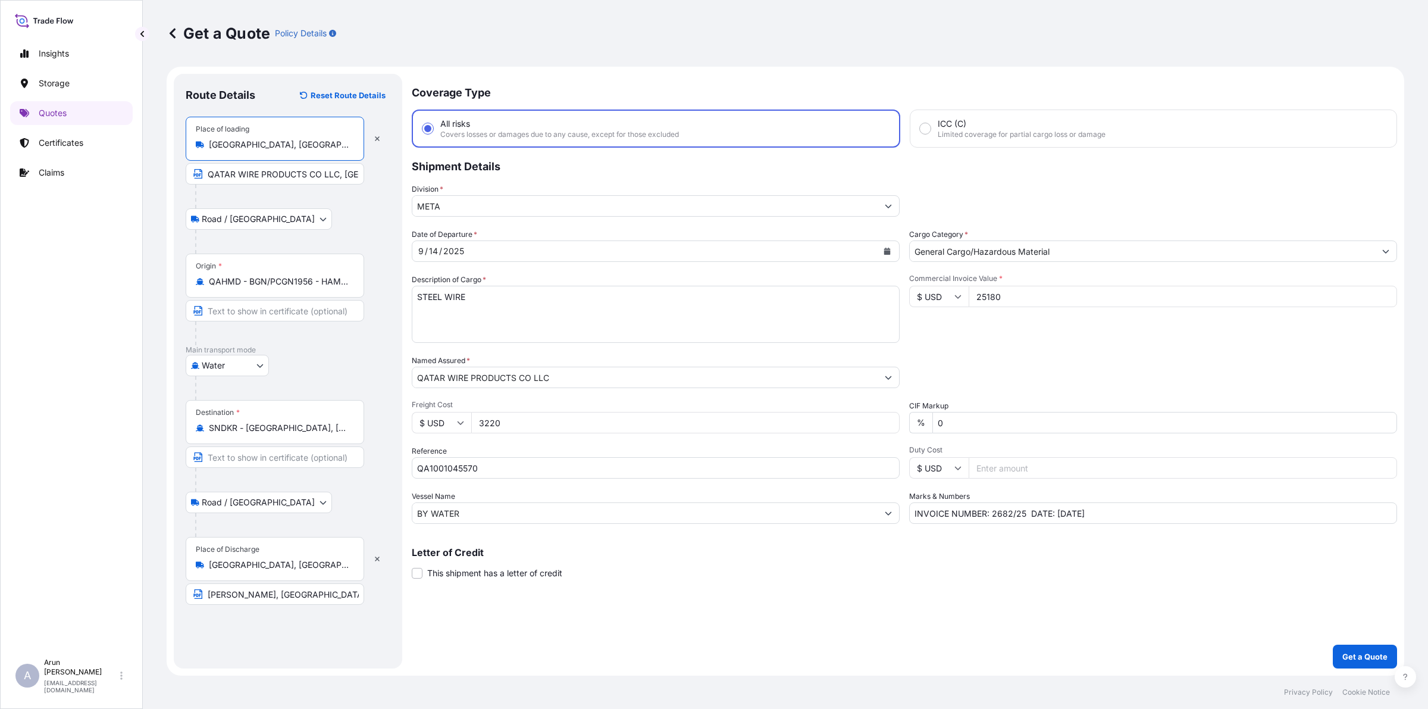
type input "[GEOGRAPHIC_DATA], [GEOGRAPHIC_DATA]"
click at [629, 548] on p "Letter of Credit" at bounding box center [905, 553] width 986 height 10
click at [1379, 652] on p "Get a Quote" at bounding box center [1365, 657] width 45 height 12
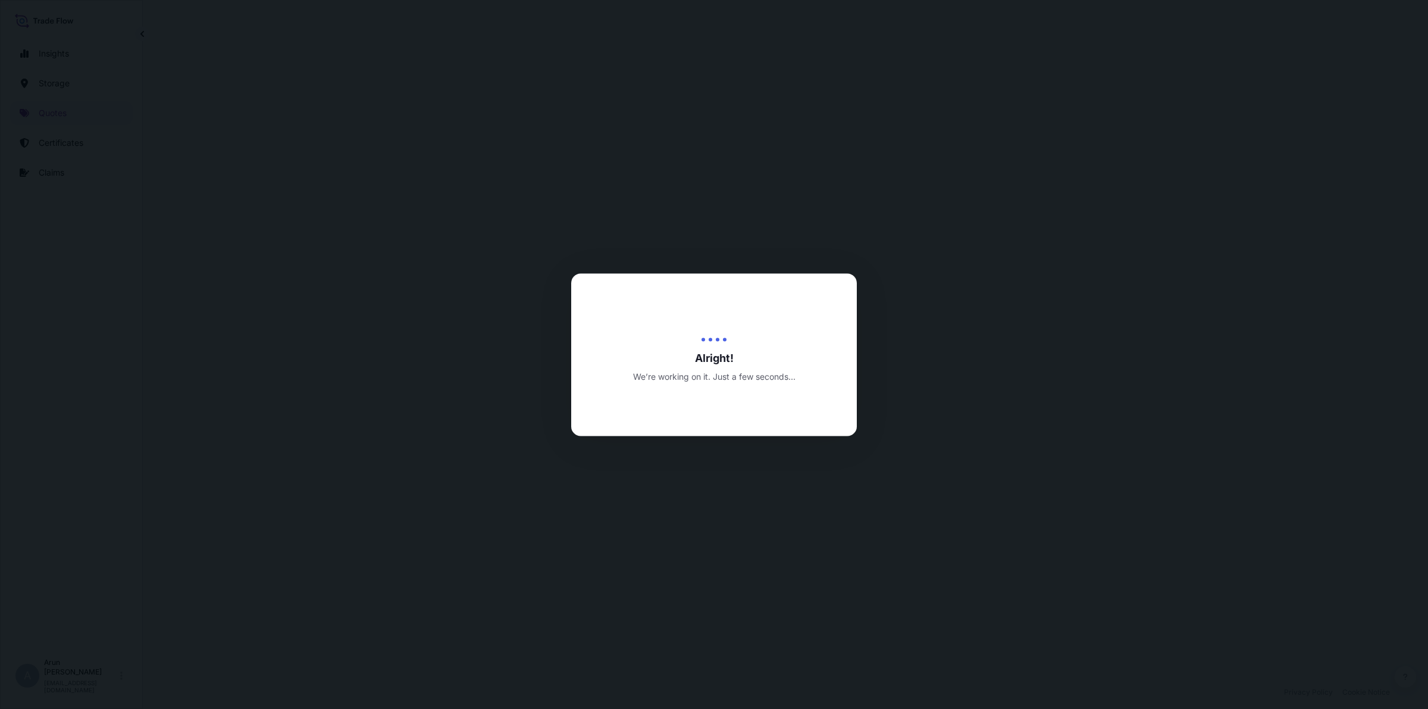
select select "Road / [GEOGRAPHIC_DATA]"
select select "Water"
select select "Road / [GEOGRAPHIC_DATA]"
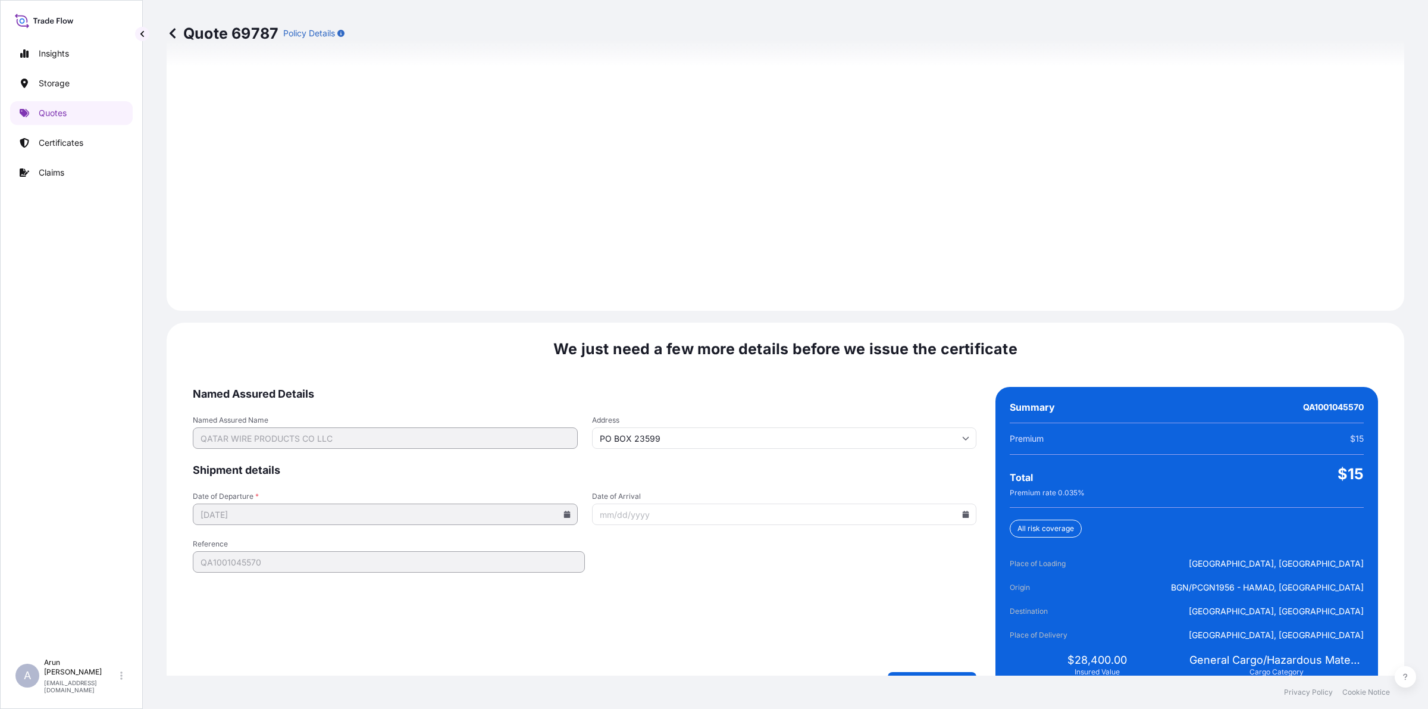
scroll to position [1645, 0]
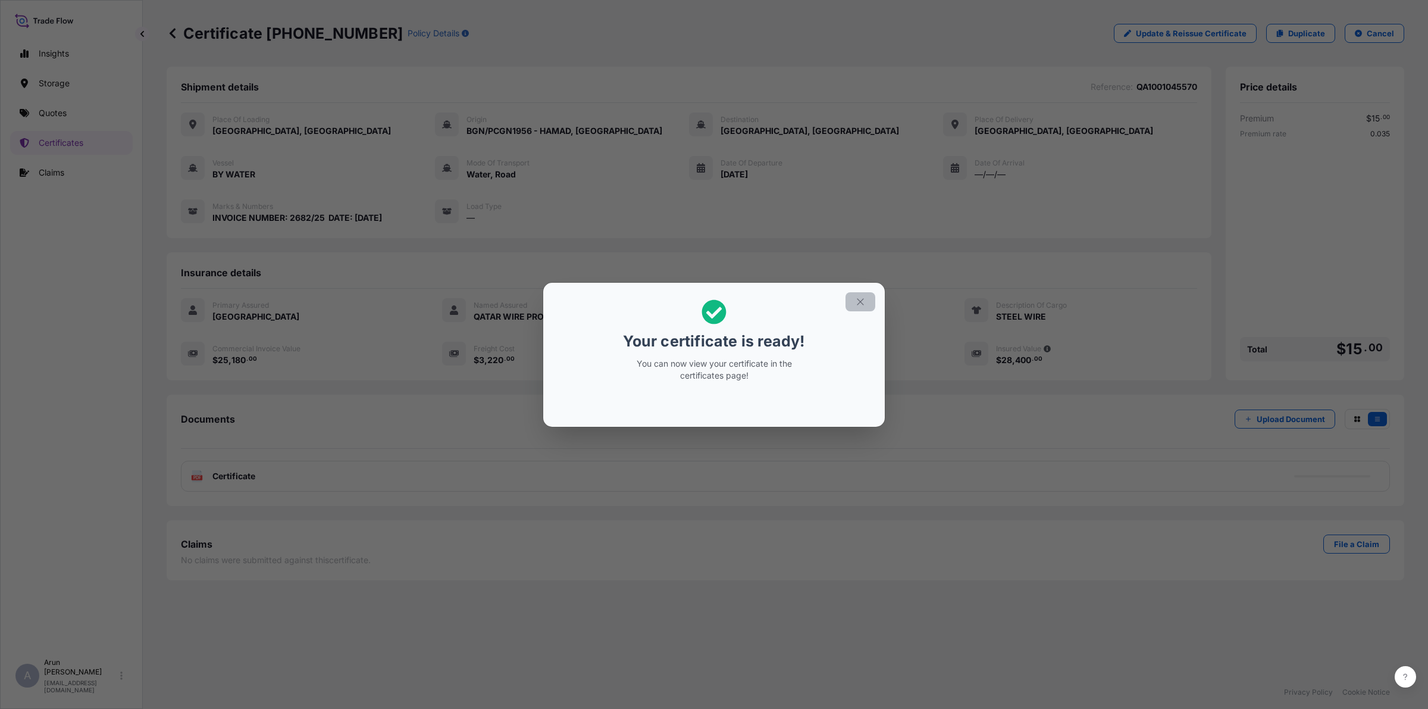
click at [857, 302] on icon "button" at bounding box center [860, 301] width 11 height 11
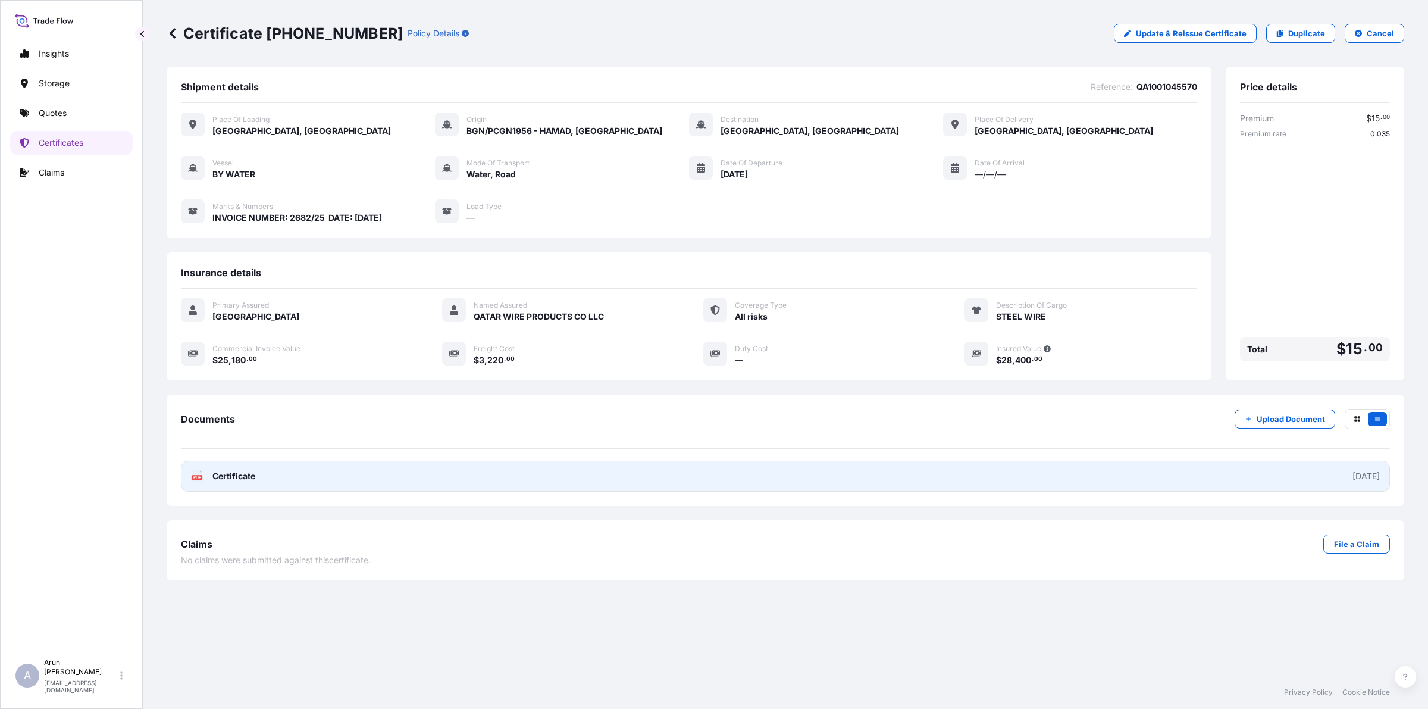
click at [212, 472] on span "Certificate" at bounding box center [233, 476] width 43 height 12
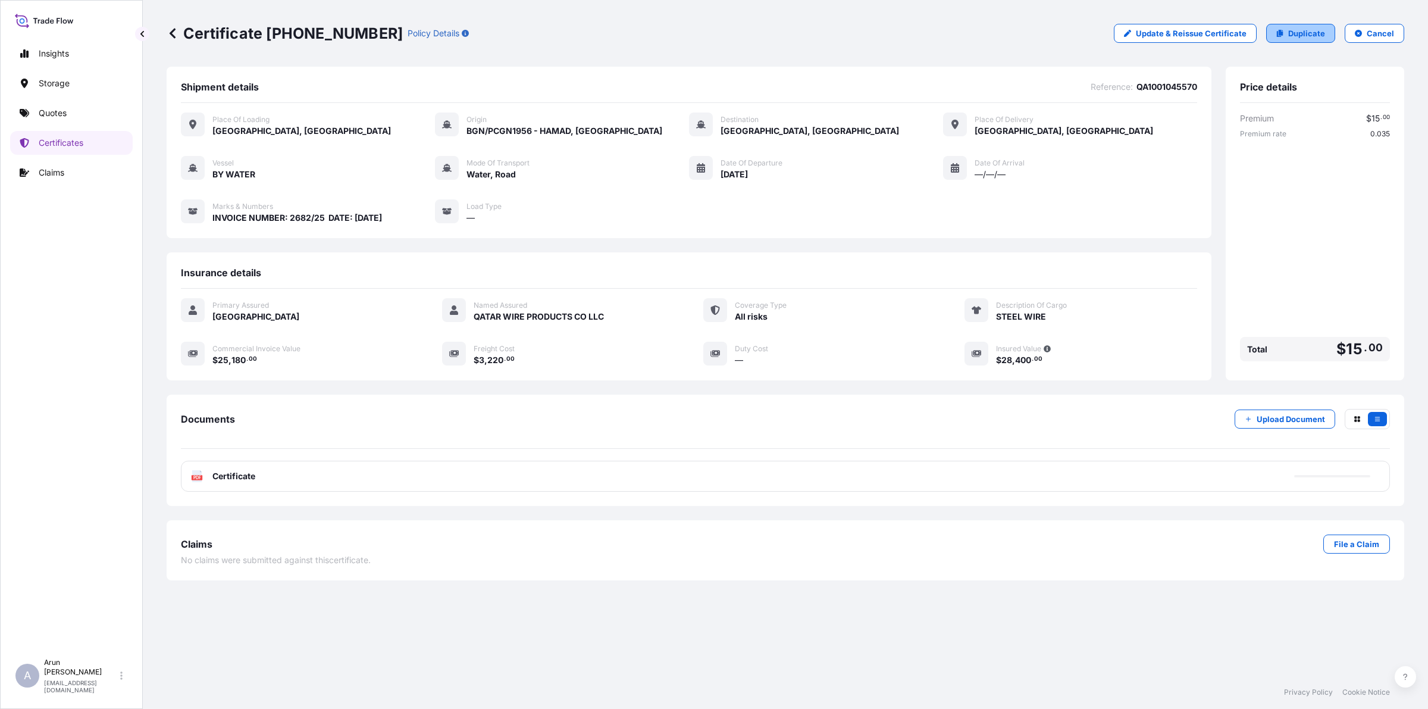
click at [1292, 37] on p "Duplicate" at bounding box center [1307, 33] width 37 height 12
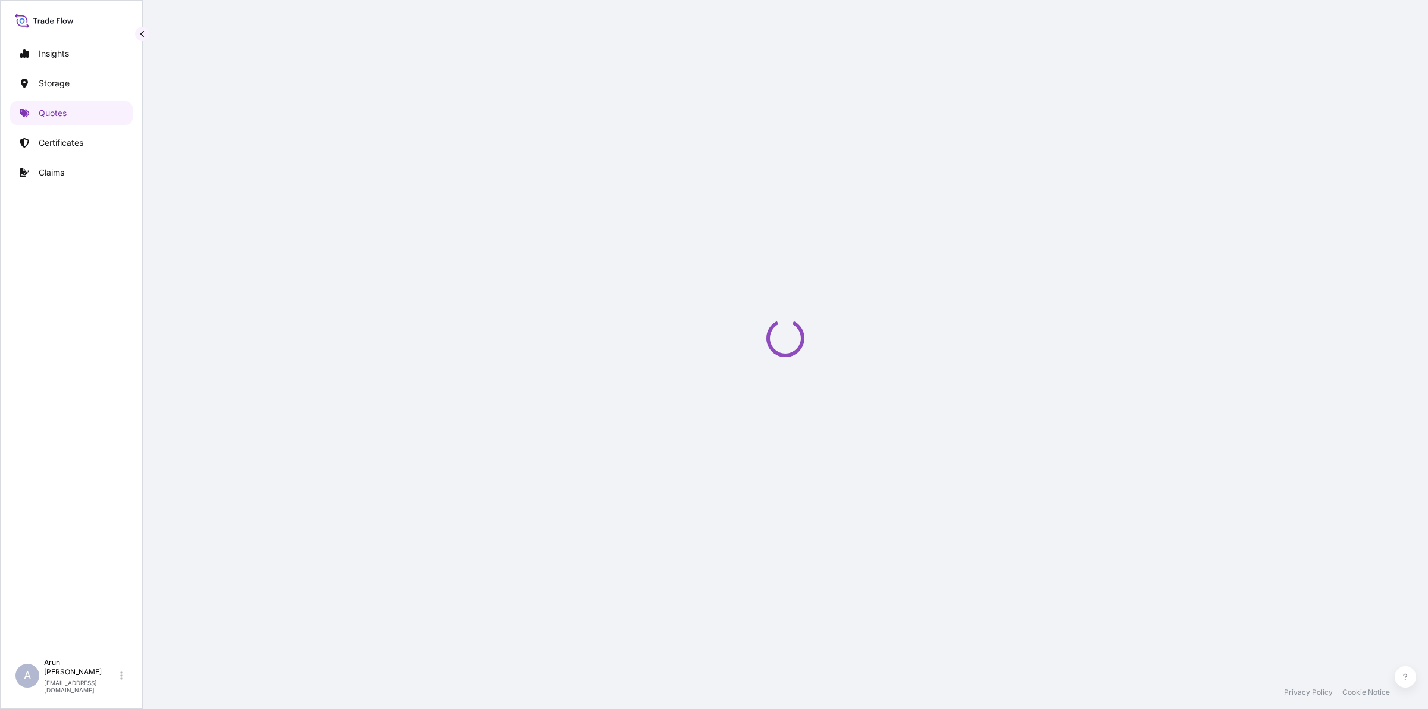
select select "Road / [GEOGRAPHIC_DATA]"
select select "Water"
select select "Road / [GEOGRAPHIC_DATA]"
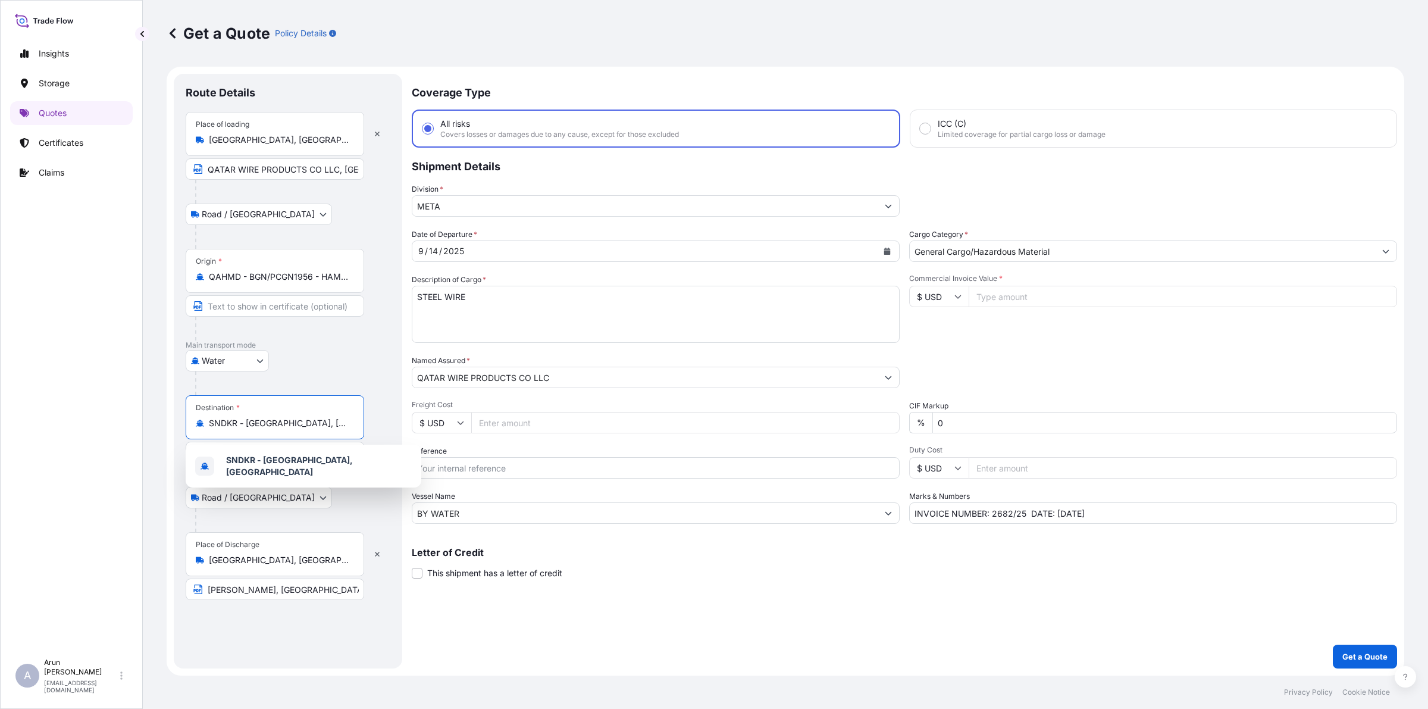
drag, startPoint x: 313, startPoint y: 427, endPoint x: 207, endPoint y: 415, distance: 107.1
click at [207, 415] on div "Destination * SNDKR - [GEOGRAPHIC_DATA], [GEOGRAPHIC_DATA]" at bounding box center [275, 417] width 179 height 44
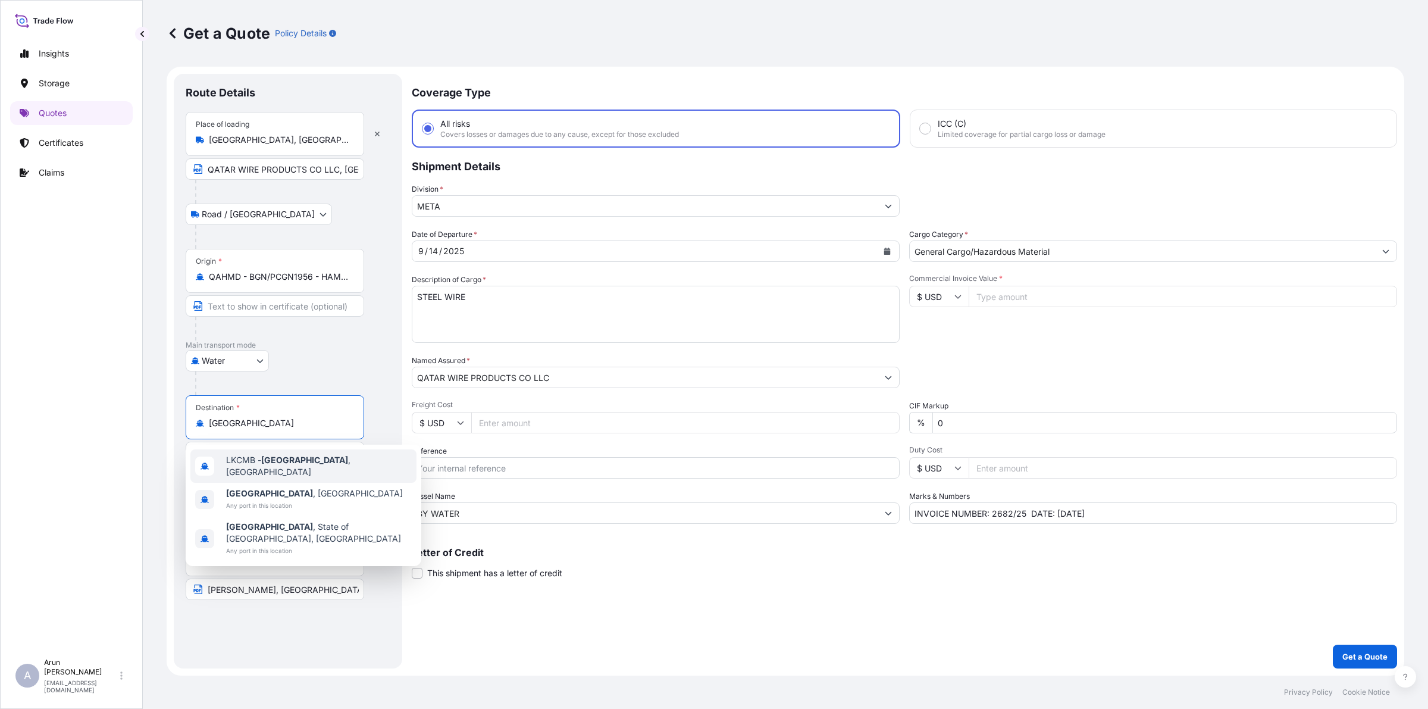
click at [230, 457] on div "LKCMB - [GEOGRAPHIC_DATA] , [GEOGRAPHIC_DATA]" at bounding box center [303, 465] width 226 height 33
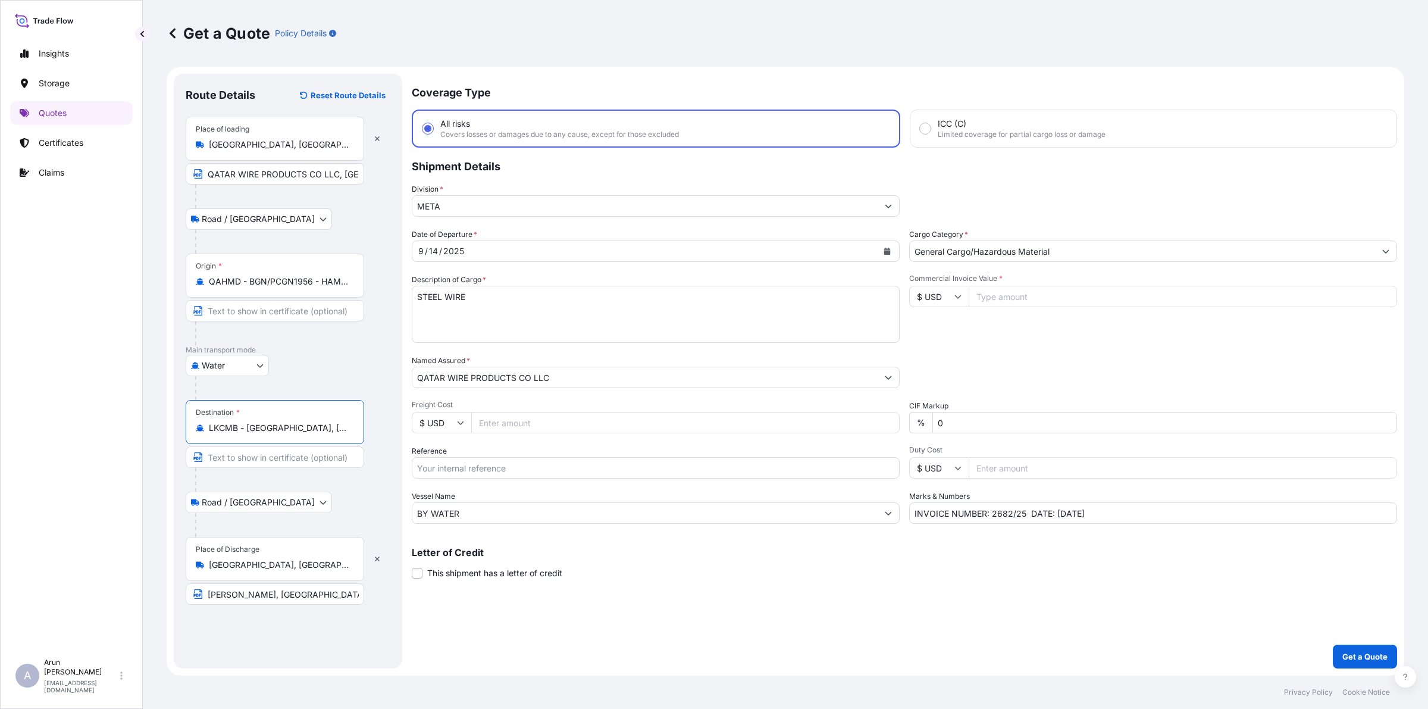
type input "LKCMB - [GEOGRAPHIC_DATA], [GEOGRAPHIC_DATA]"
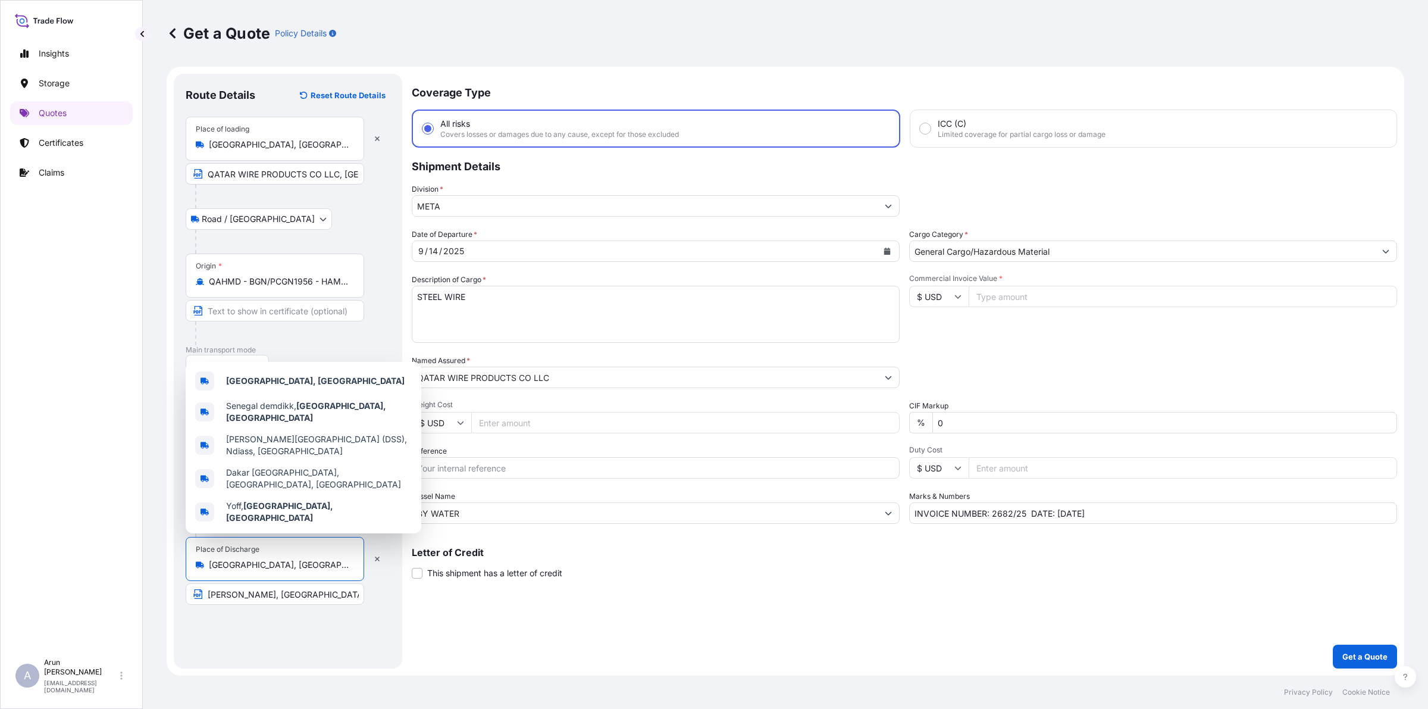
drag, startPoint x: 271, startPoint y: 567, endPoint x: 193, endPoint y: 552, distance: 78.8
click at [193, 552] on div "Place of Discharge [GEOGRAPHIC_DATA], [GEOGRAPHIC_DATA]" at bounding box center [275, 559] width 179 height 44
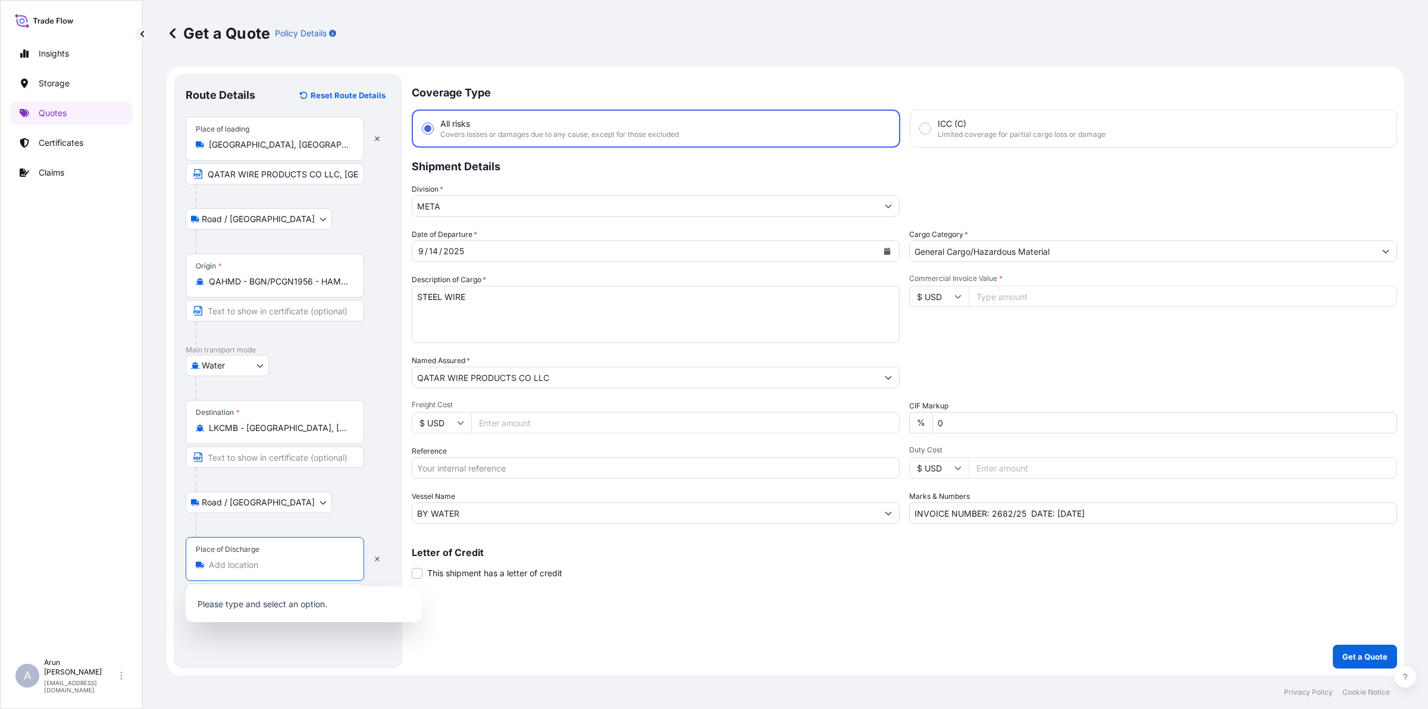
type input "V"
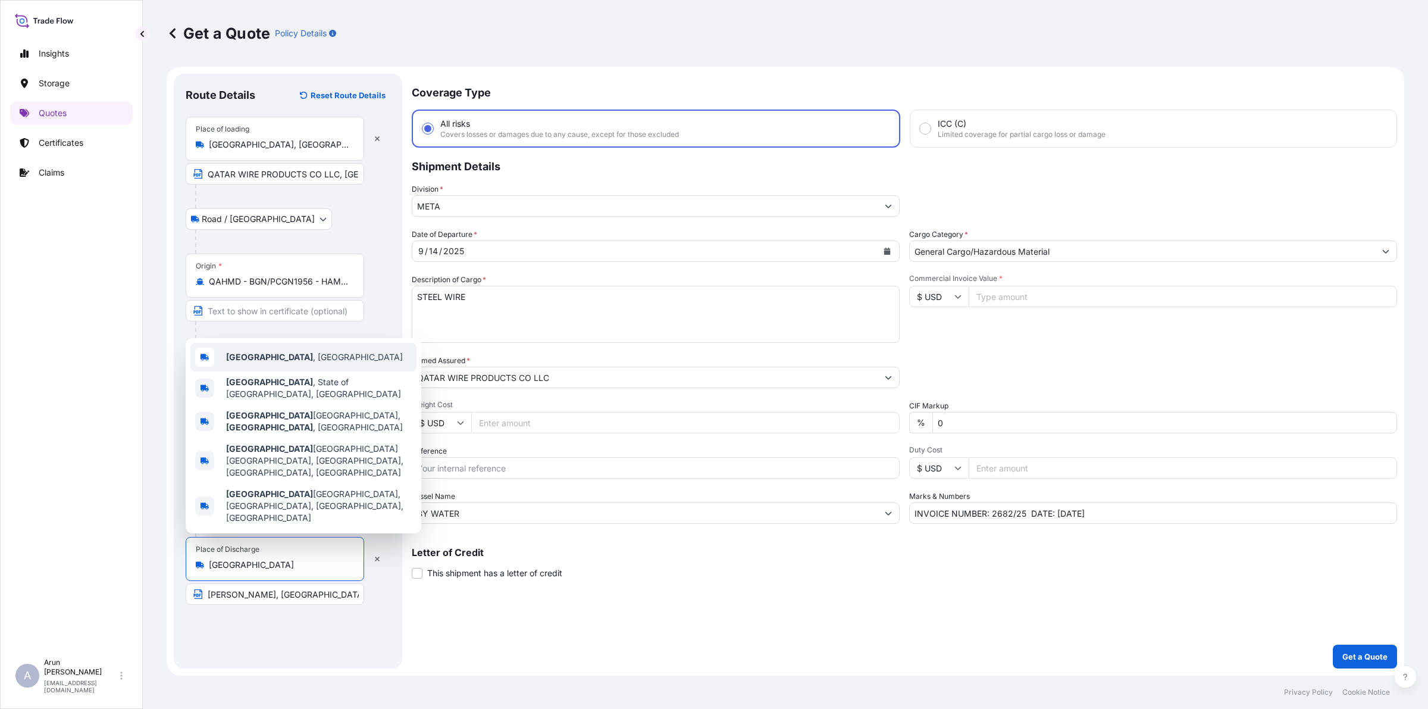
click at [269, 363] on span "[GEOGRAPHIC_DATA] , [GEOGRAPHIC_DATA]" at bounding box center [314, 357] width 177 height 12
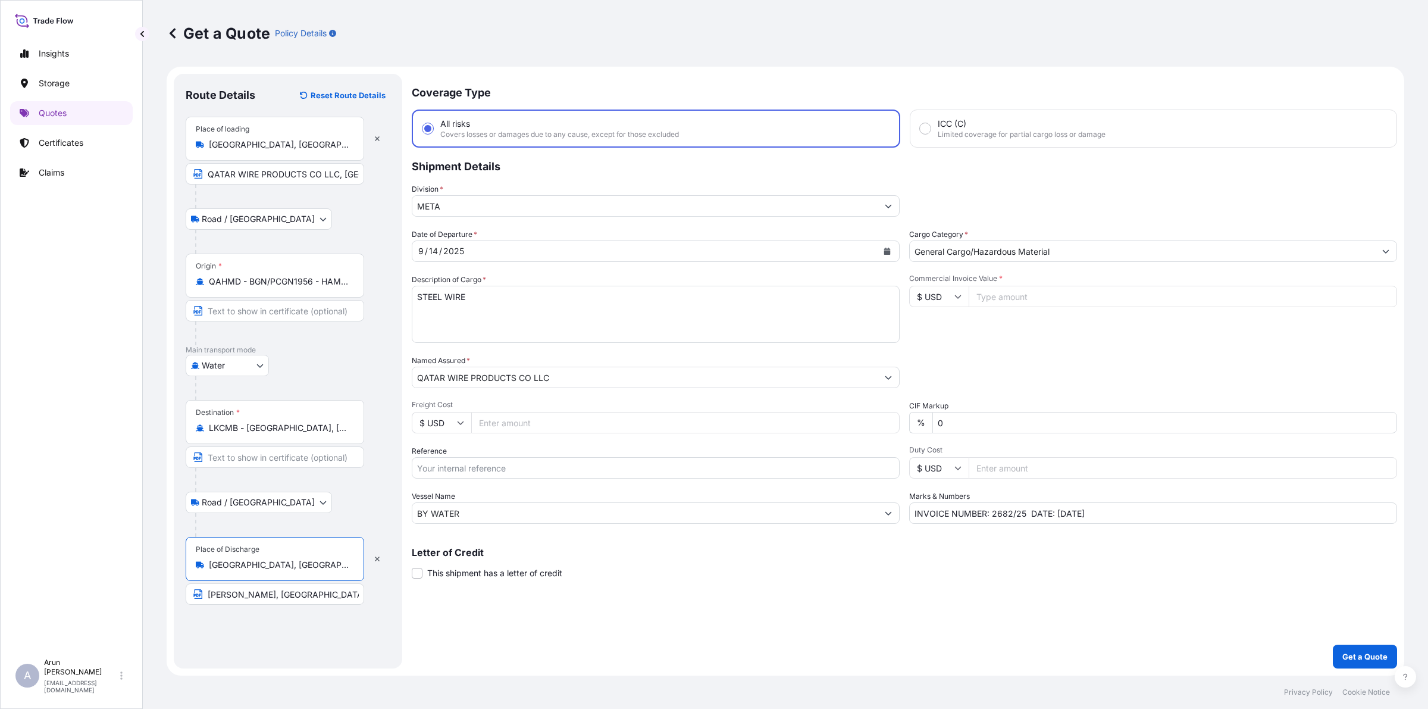
type input "[GEOGRAPHIC_DATA], [GEOGRAPHIC_DATA]"
drag, startPoint x: 208, startPoint y: 599, endPoint x: 377, endPoint y: 596, distance: 168.5
click at [377, 596] on div "Place of Discharge [GEOGRAPHIC_DATA], [GEOGRAPHIC_DATA] [PERSON_NAME], [GEOGRAP…" at bounding box center [288, 571] width 205 height 68
type input "TRINITY STEEL (PVT) LTD"
click at [884, 251] on icon "Calendar" at bounding box center [887, 251] width 7 height 7
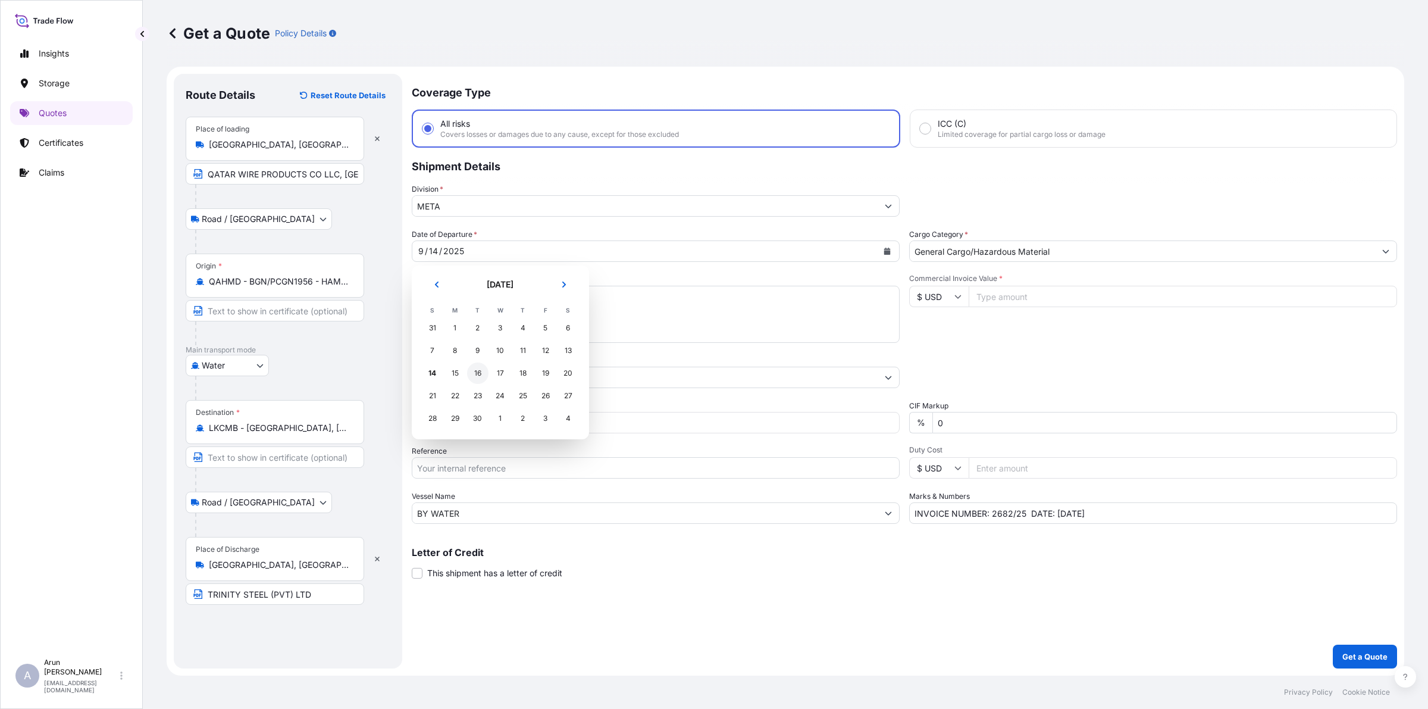
click at [476, 369] on div "16" at bounding box center [477, 372] width 21 height 21
click at [1017, 293] on input "Commercial Invoice Value *" at bounding box center [1183, 296] width 429 height 21
type input "97625"
click at [506, 427] on input "Freight Cost" at bounding box center [685, 422] width 429 height 21
type input "785"
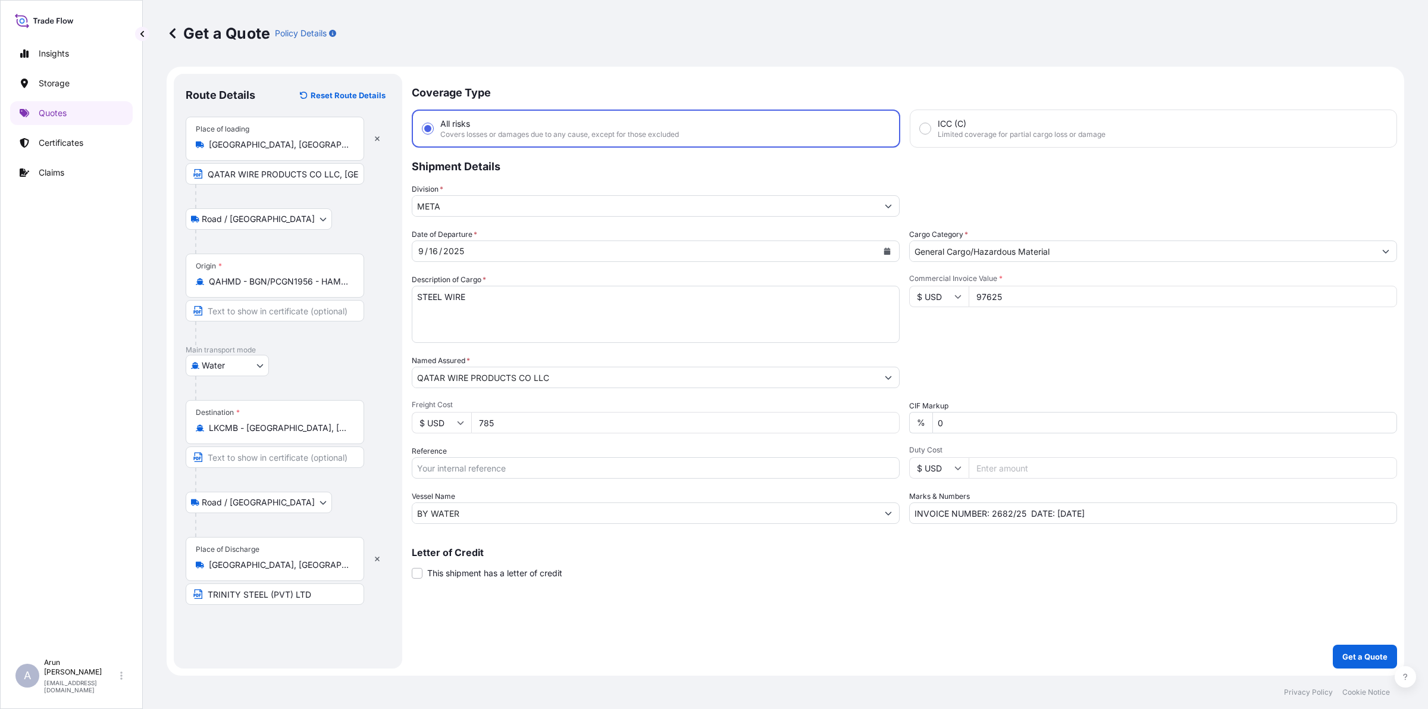
click at [466, 457] on input "Reference" at bounding box center [656, 467] width 488 height 21
type input "QA1001045649"
click at [1013, 512] on input "INVOICE NUMBER: 2682/25 DATE: [DATE]" at bounding box center [1153, 512] width 488 height 21
click at [1060, 507] on input "INVOICE NUMBER: 2671/25 DATE: [DATE]" at bounding box center [1153, 512] width 488 height 21
type input "INVOICE NUMBER: 2671/25 DATE: [DATE]"
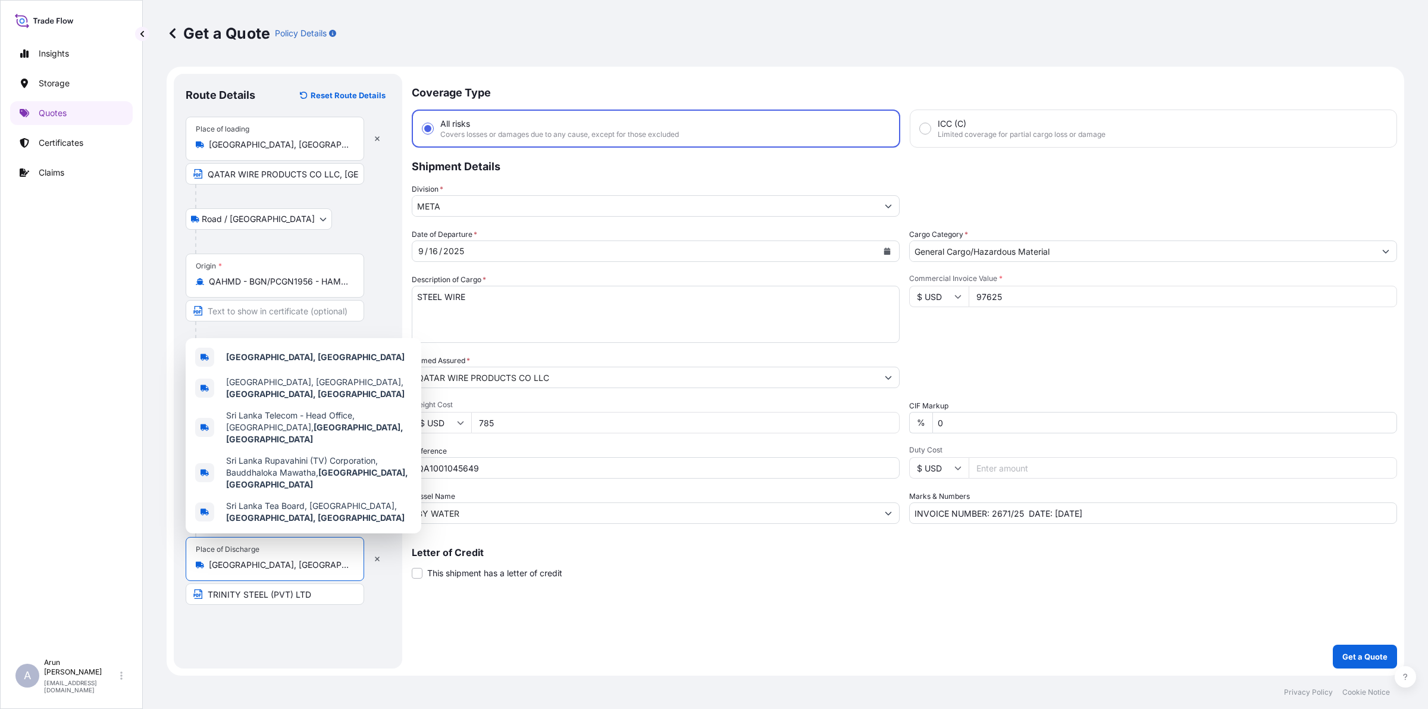
drag, startPoint x: 209, startPoint y: 566, endPoint x: 295, endPoint y: 554, distance: 86.5
click at [295, 554] on div "Place of Discharge [GEOGRAPHIC_DATA], [GEOGRAPHIC_DATA]" at bounding box center [275, 559] width 179 height 44
click at [313, 593] on input "TRINITY STEEL (PVT) LTD" at bounding box center [275, 593] width 179 height 21
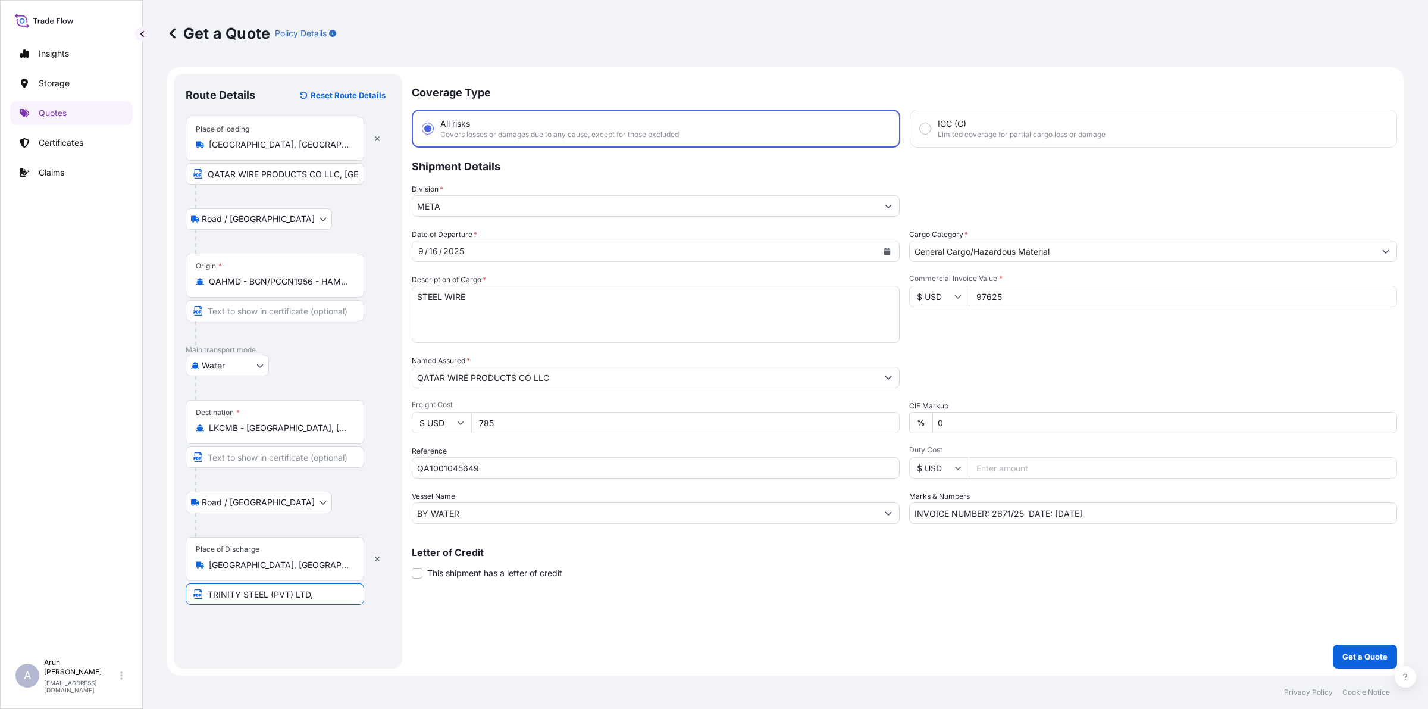
paste input "[GEOGRAPHIC_DATA], [GEOGRAPHIC_DATA]"
type input "TRINITY STEEL (PVT) LTD, [GEOGRAPHIC_DATA], [GEOGRAPHIC_DATA]"
click at [1367, 664] on button "Get a Quote" at bounding box center [1365, 657] width 64 height 24
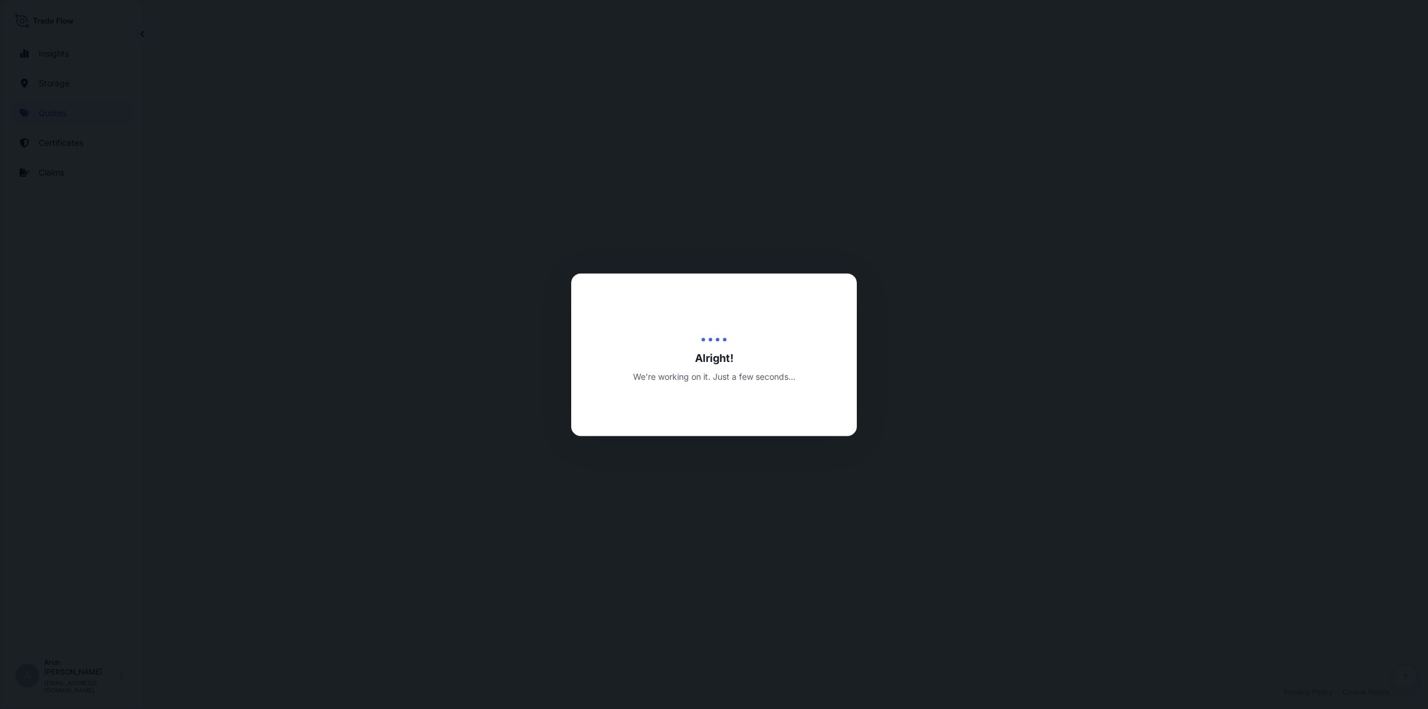
select select "Road / [GEOGRAPHIC_DATA]"
select select "Water"
select select "Road / [GEOGRAPHIC_DATA]"
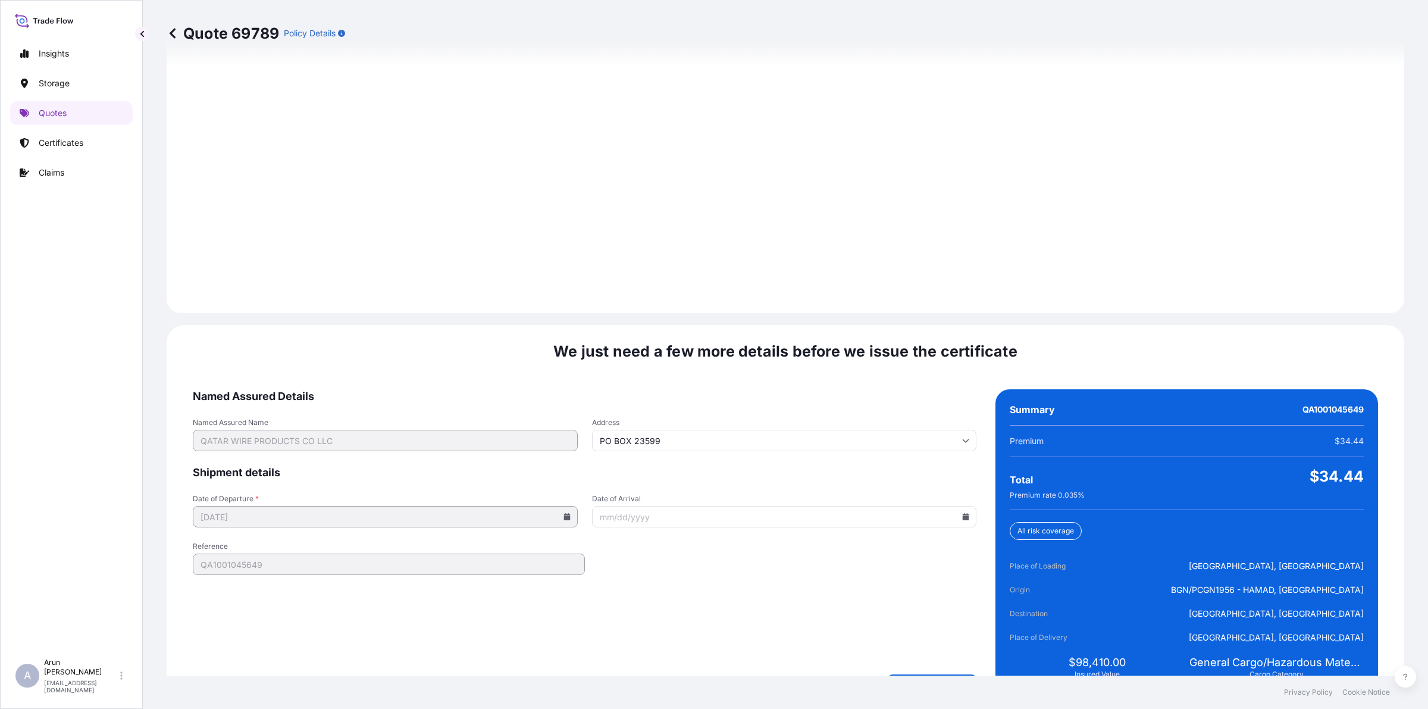
scroll to position [1645, 0]
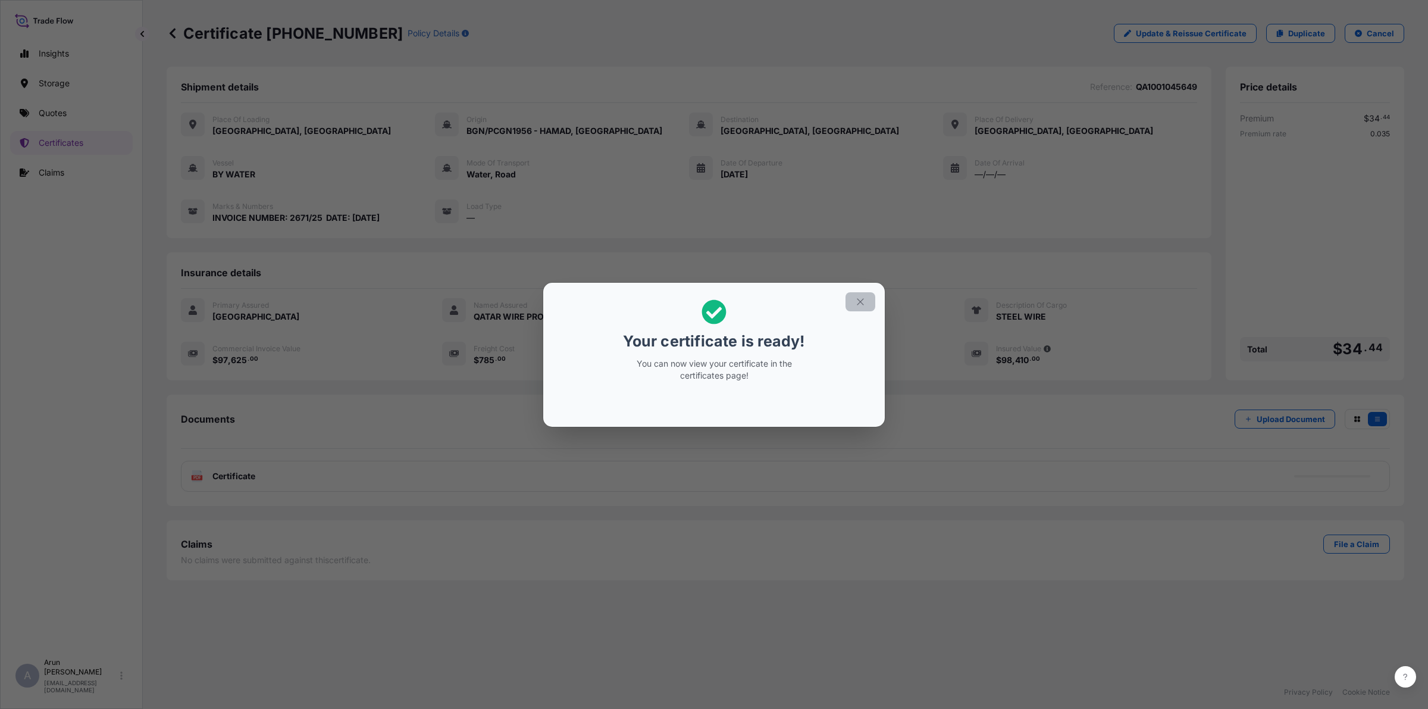
click at [856, 304] on icon "button" at bounding box center [860, 301] width 11 height 11
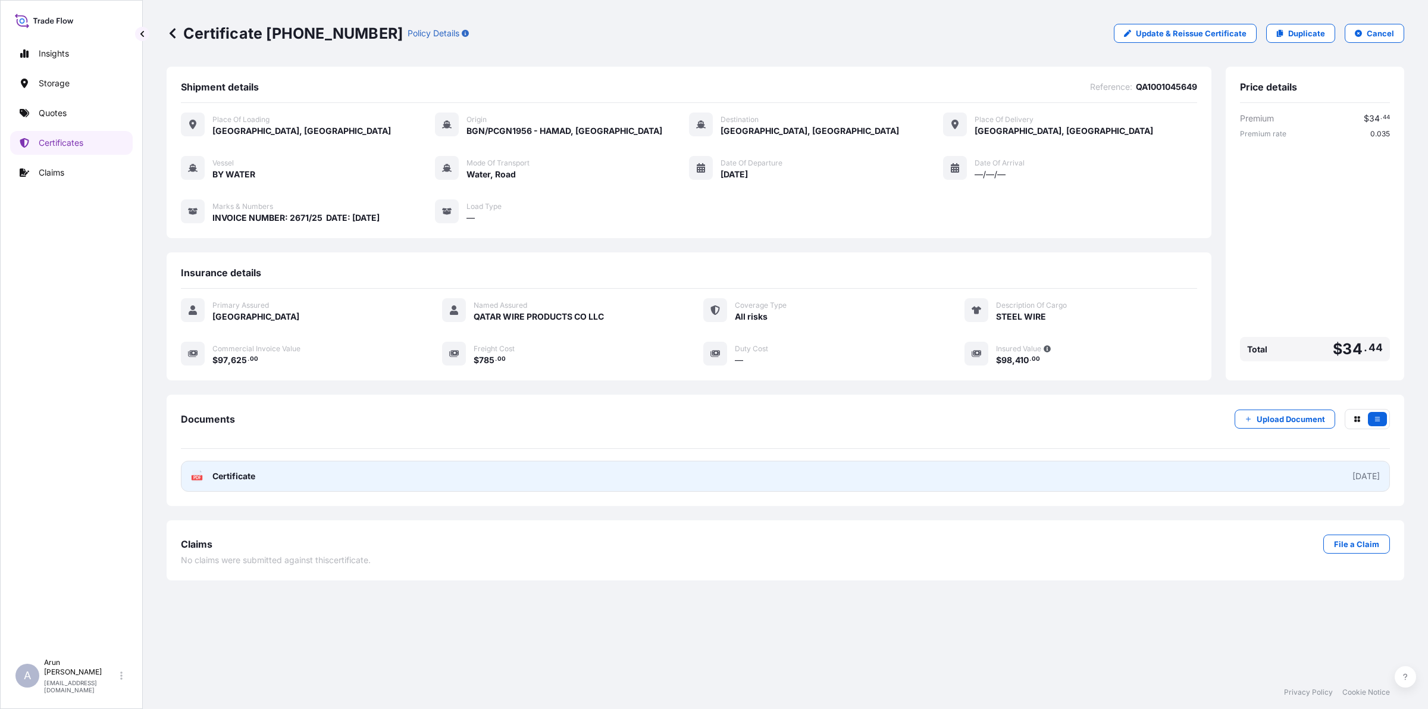
click at [354, 471] on link "PDF Certificate [DATE]" at bounding box center [785, 476] width 1209 height 31
